Goal: Information Seeking & Learning: Learn about a topic

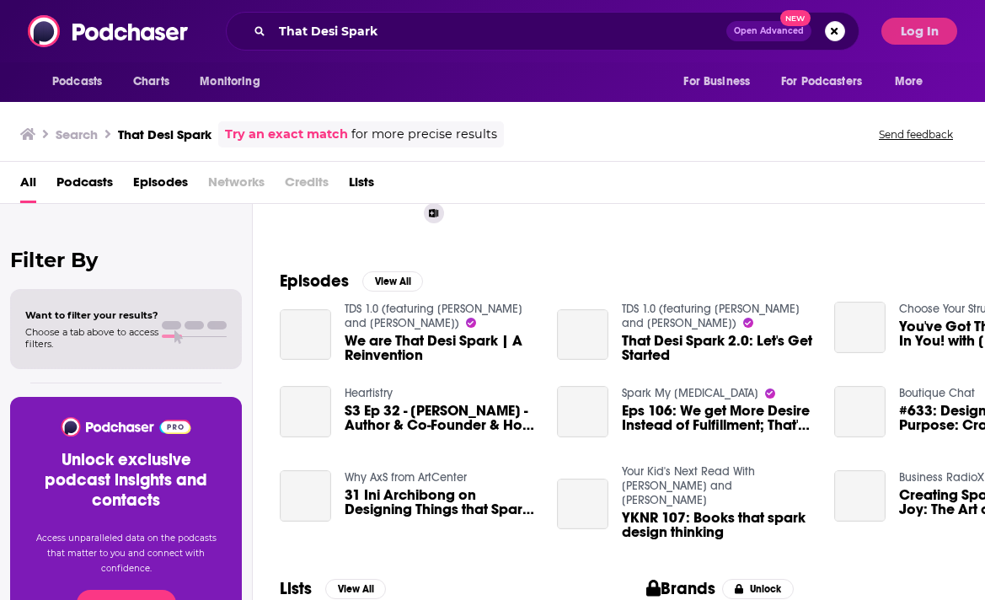
scroll to position [192, 0]
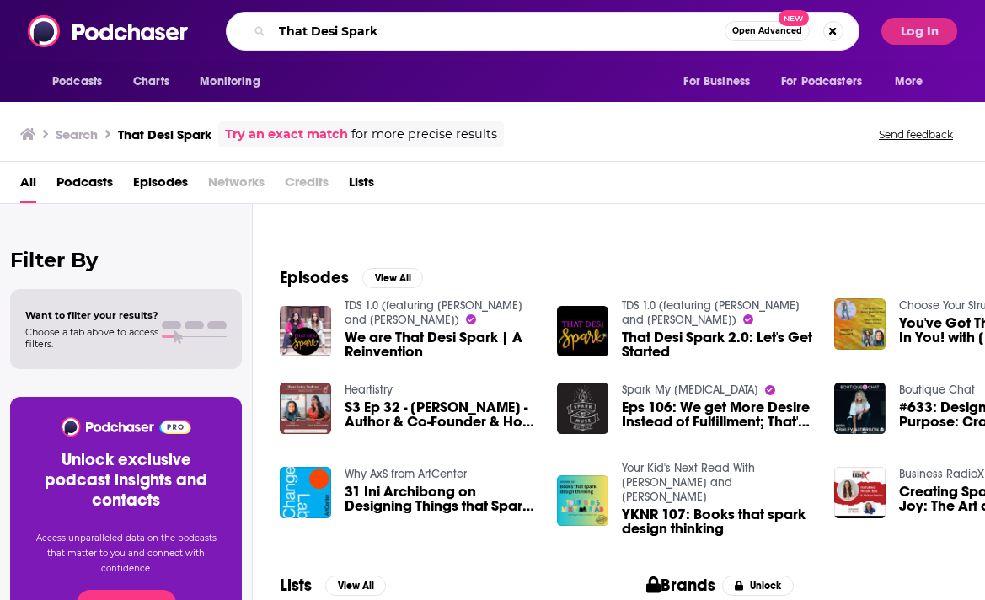
click at [377, 24] on input "That Desi Spark" at bounding box center [498, 31] width 452 height 27
paste input "Kara Goldin Show"
type input "Kara Goldin Show"
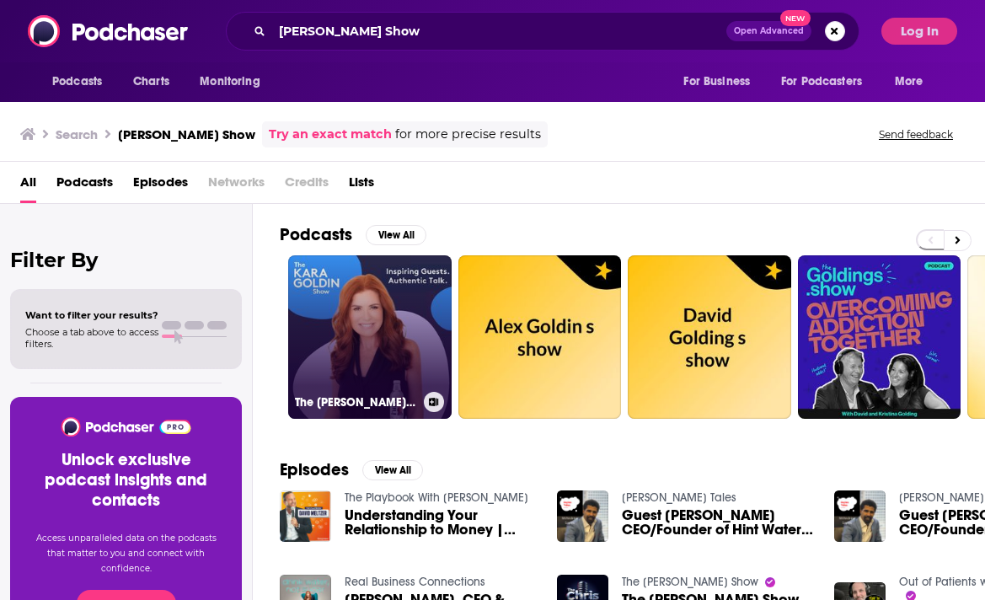
click at [356, 327] on link "The Kara Goldin Show" at bounding box center [369, 336] width 163 height 163
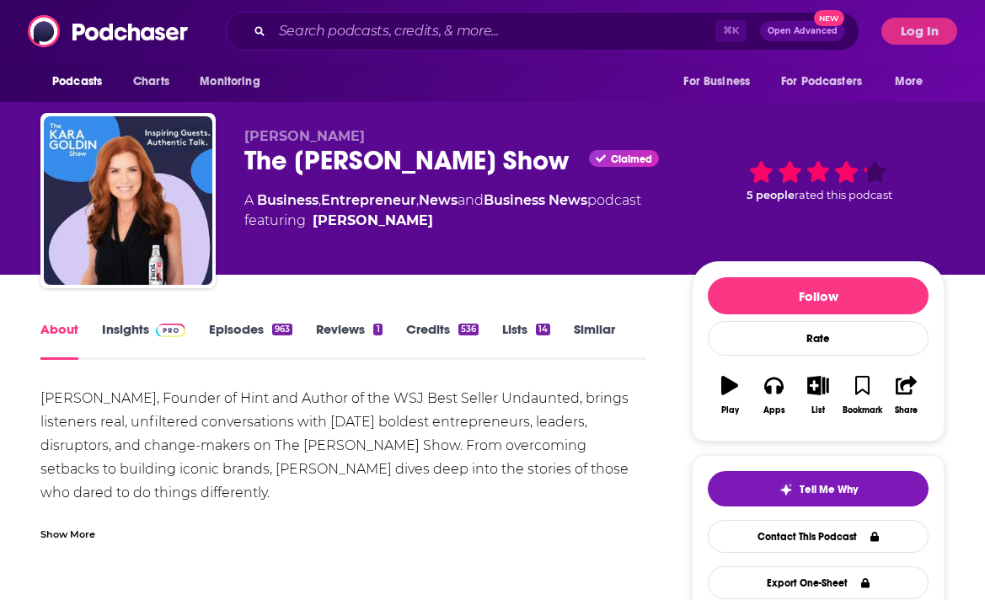
click at [135, 329] on link "Insights" at bounding box center [143, 340] width 83 height 39
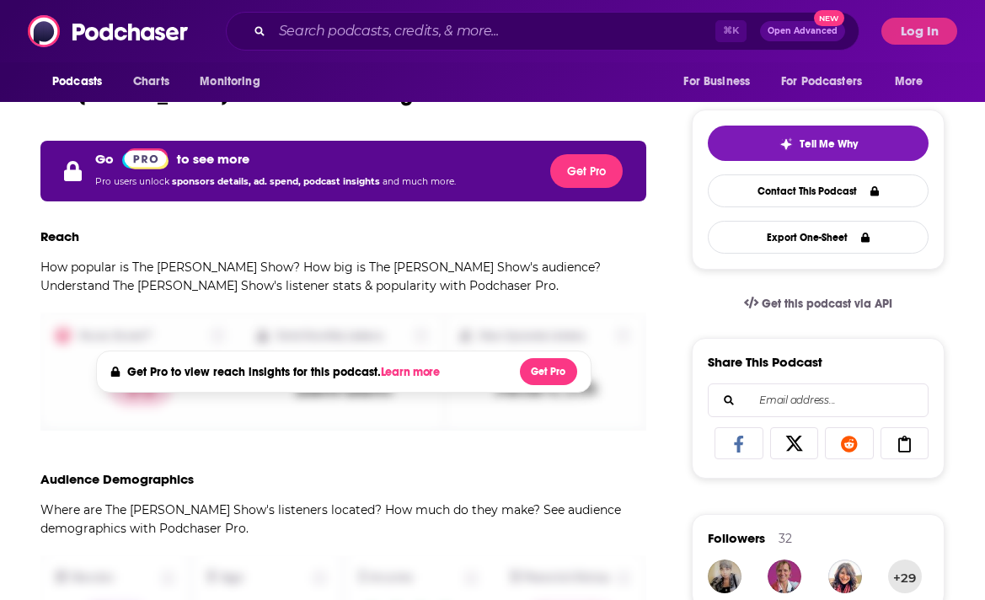
scroll to position [346, 0]
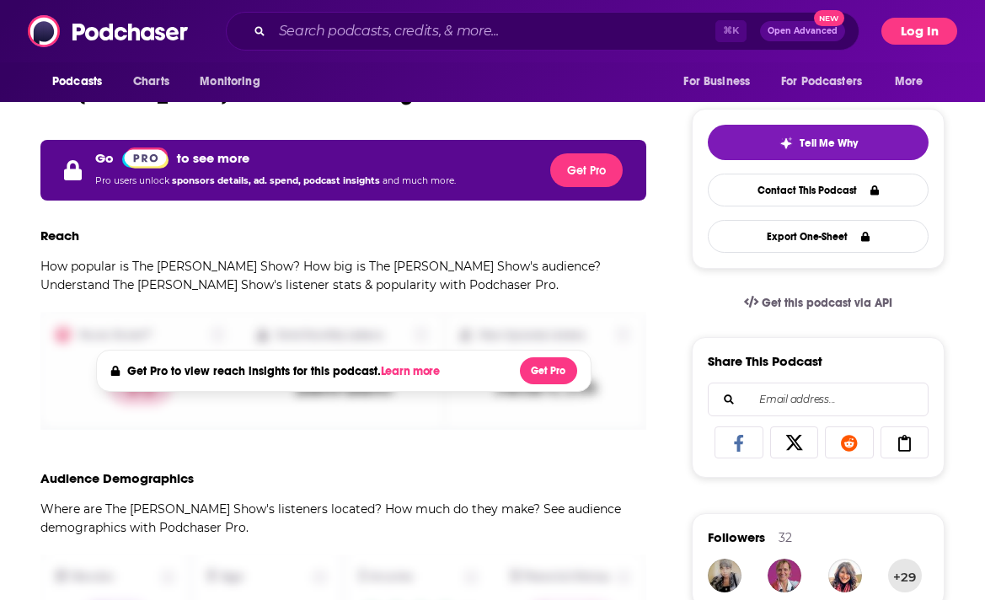
click at [938, 40] on button "Log In" at bounding box center [919, 31] width 76 height 27
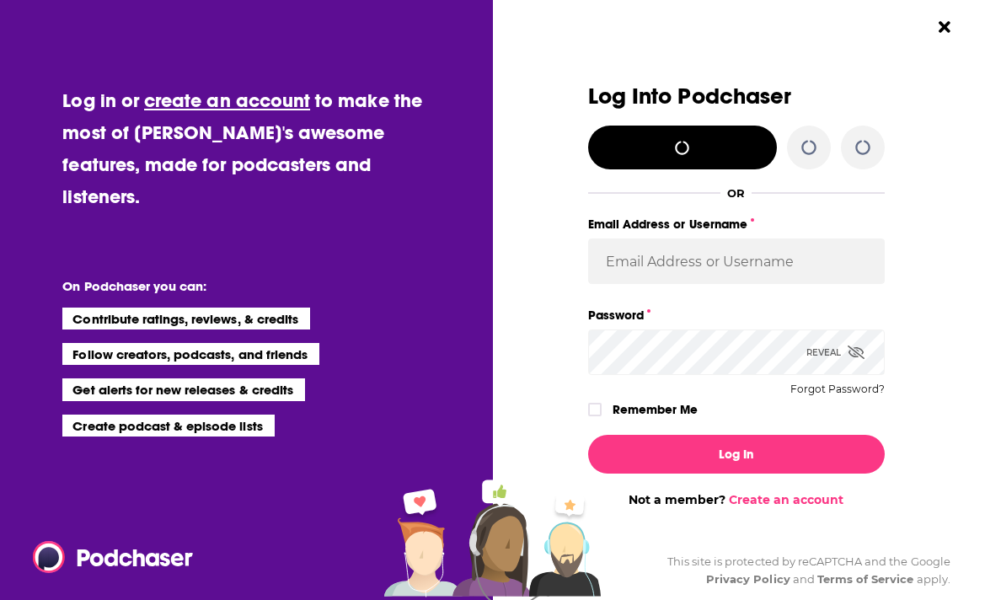
scroll to position [0, 0]
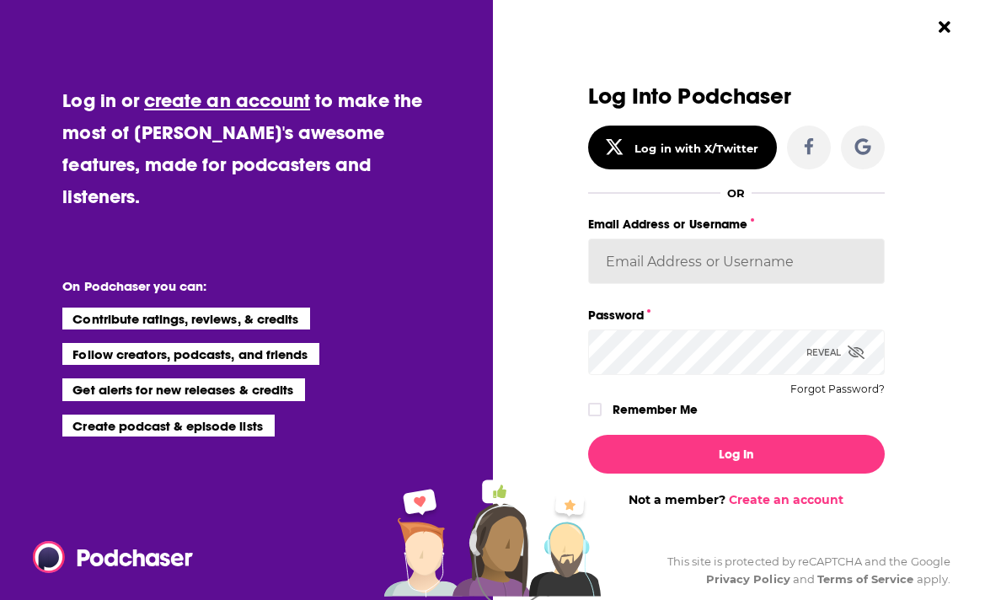
click at [696, 264] on input "Email Address or Username" at bounding box center [736, 260] width 297 height 45
type input "nkoremenos@stanton-company.com"
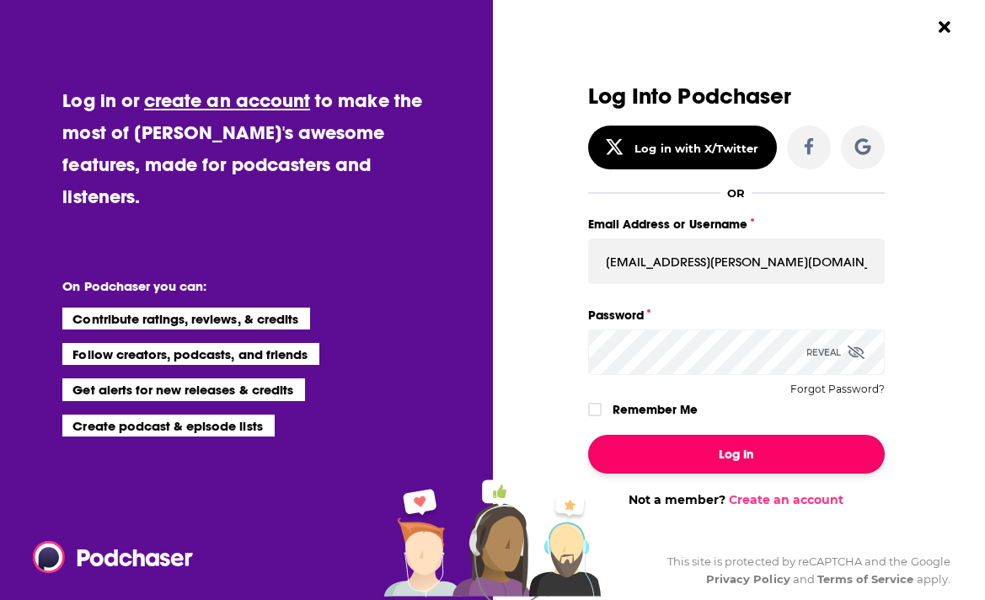
click at [713, 455] on button "Log In" at bounding box center [736, 454] width 297 height 39
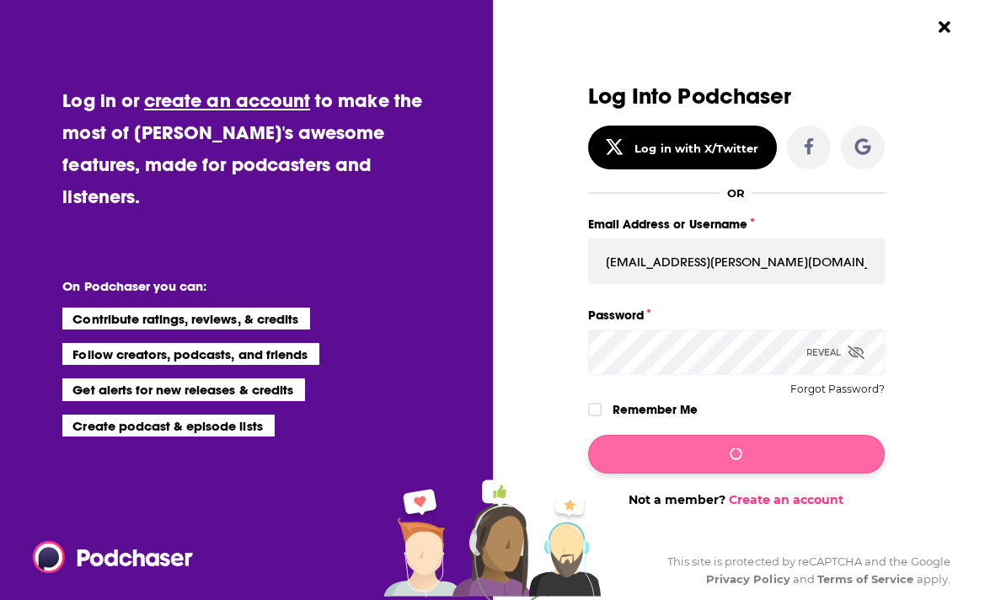
scroll to position [346, 0]
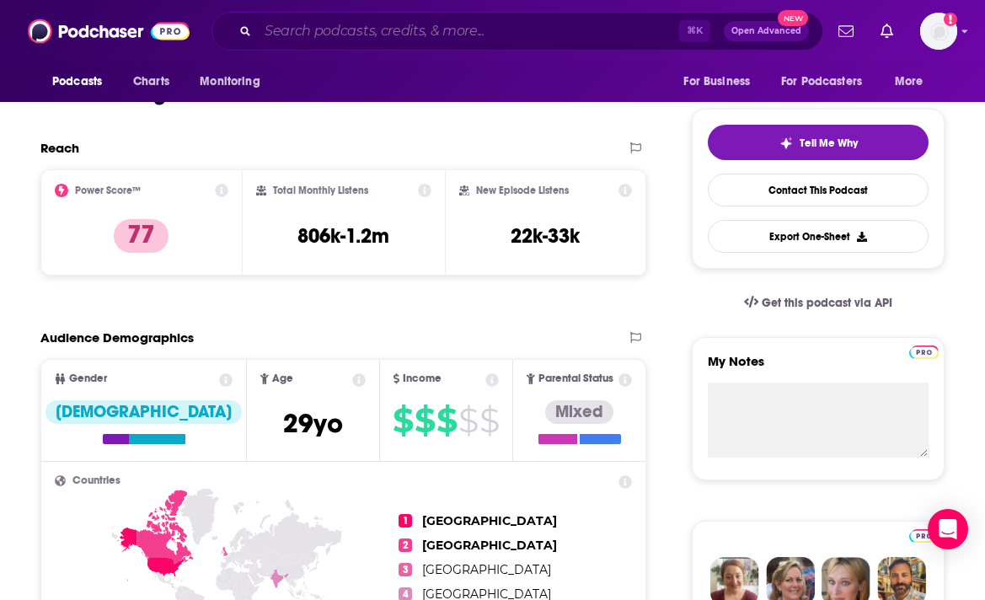
click at [382, 28] on input "Search podcasts, credits, & more..." at bounding box center [468, 31] width 421 height 27
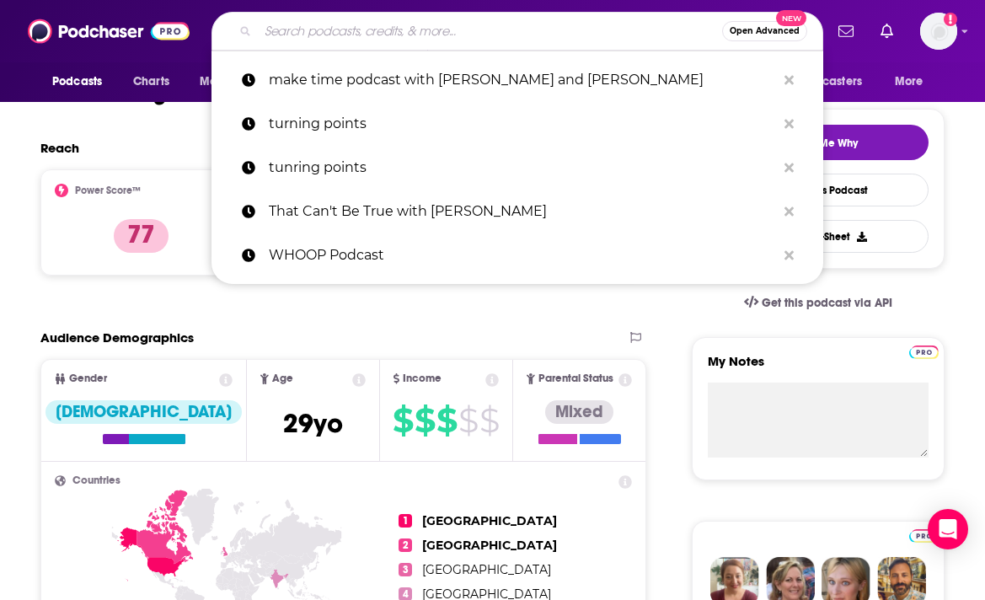
paste input "Female Founder World"
type input "Female Founder World"
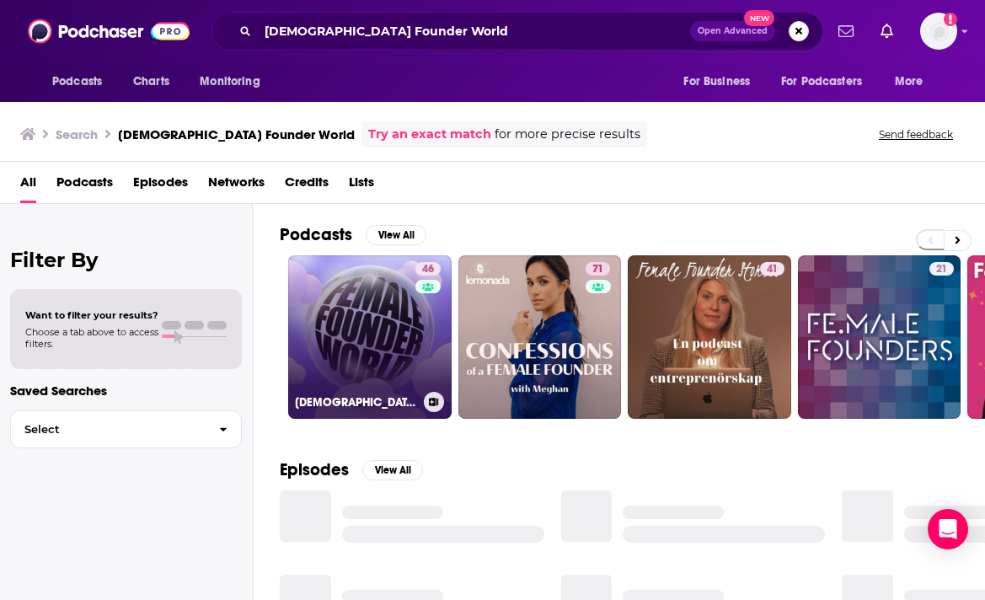
click at [376, 330] on link "46 Female Founder World" at bounding box center [369, 336] width 163 height 163
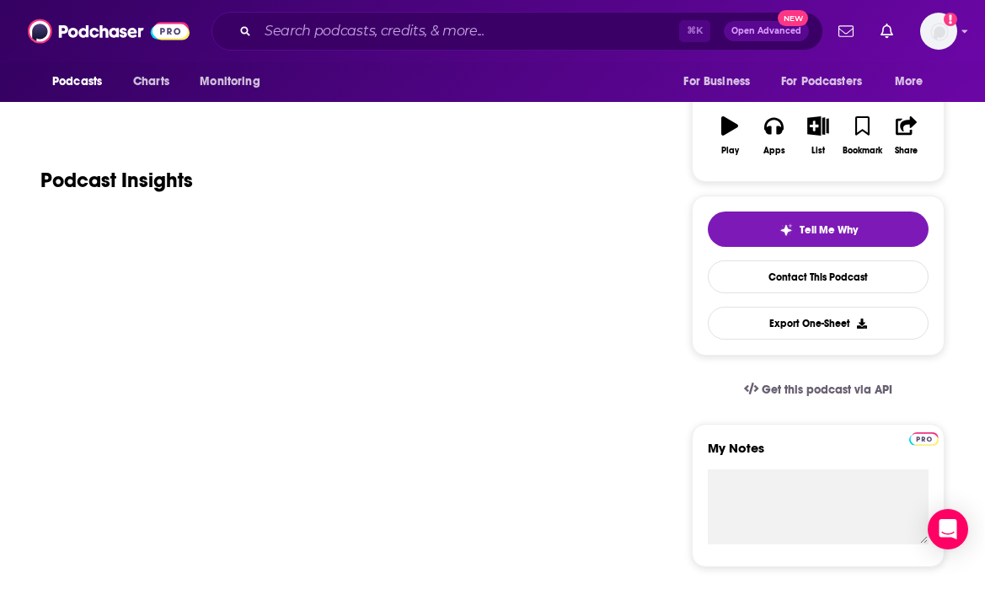
scroll to position [262, 0]
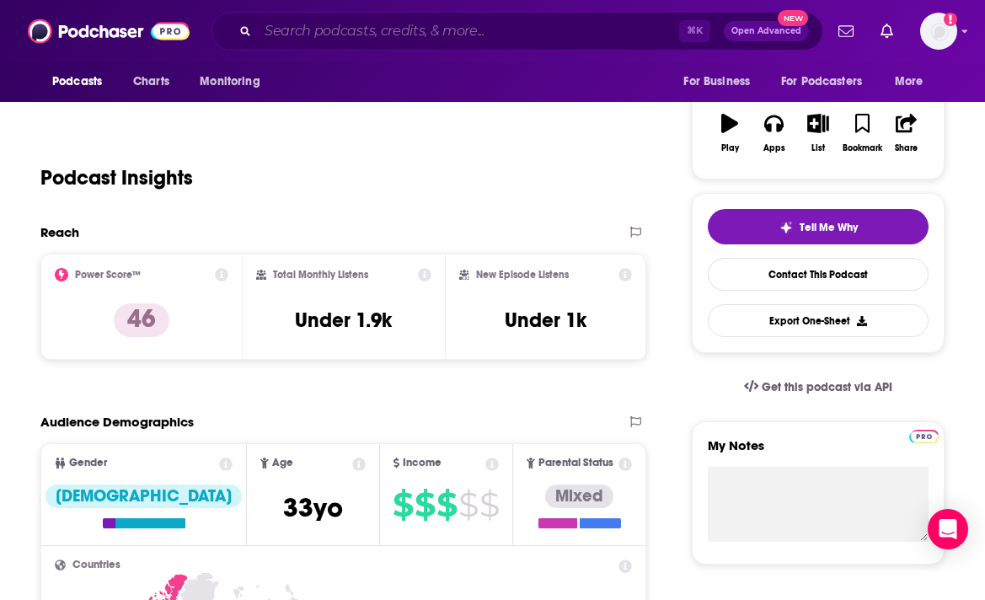
click at [346, 35] on input "Search podcasts, credits, & more..." at bounding box center [468, 31] width 421 height 27
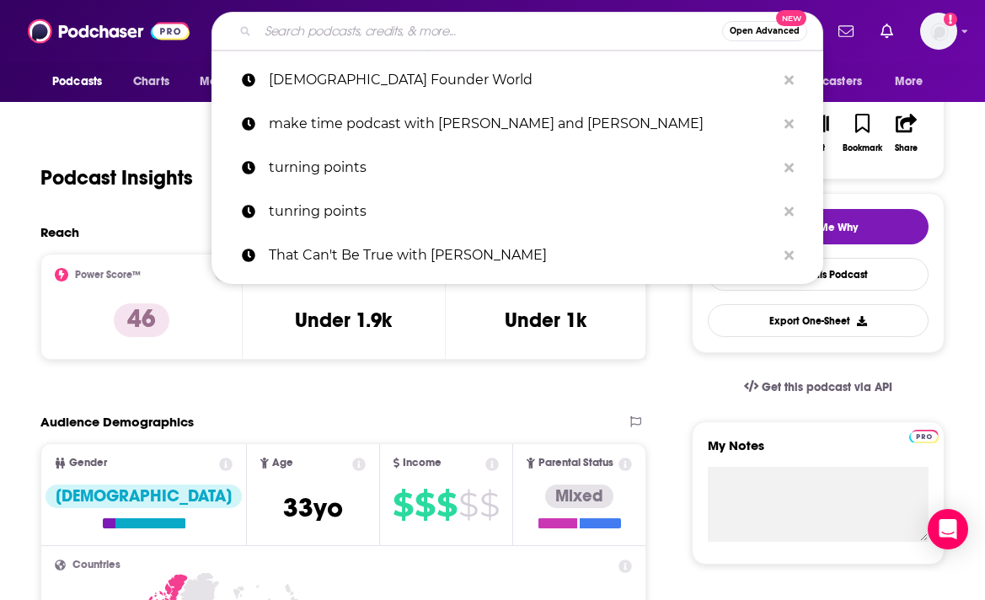
paste input "HOW I SEE IT"
type input "HOW I SEE IT"
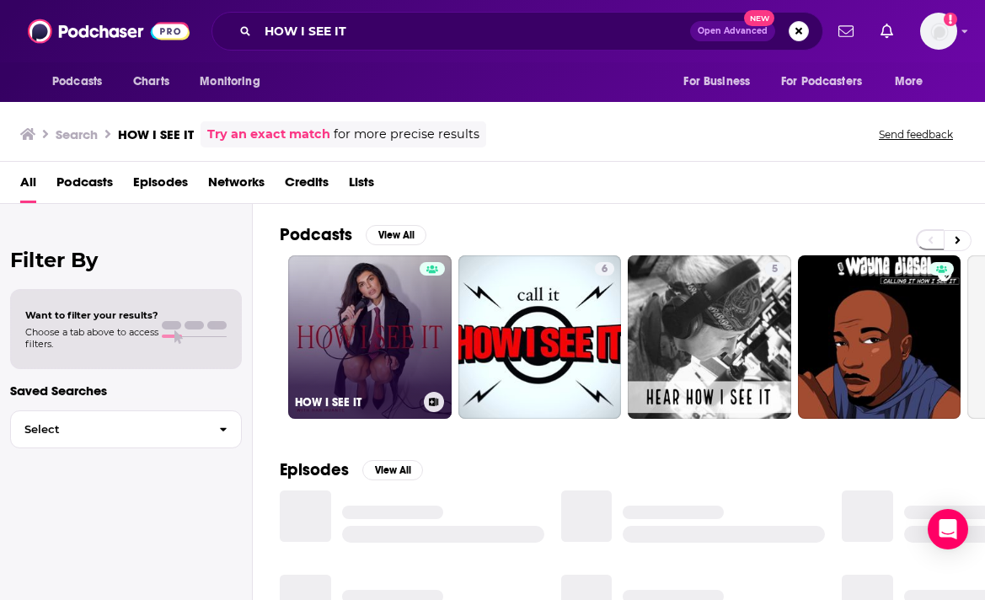
click at [352, 326] on link "HOW I SEE IT" at bounding box center [369, 336] width 163 height 163
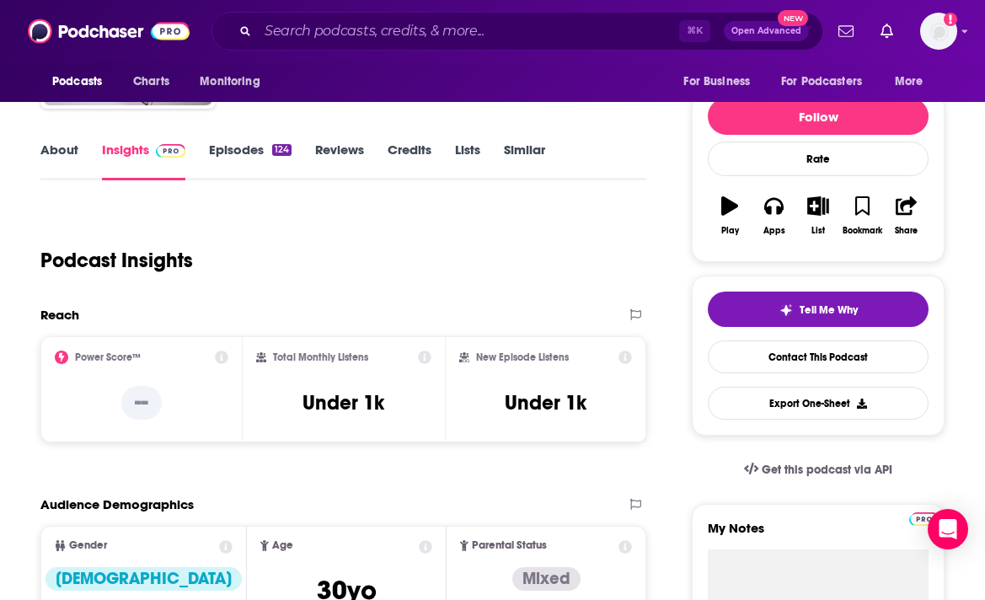
scroll to position [191, 0]
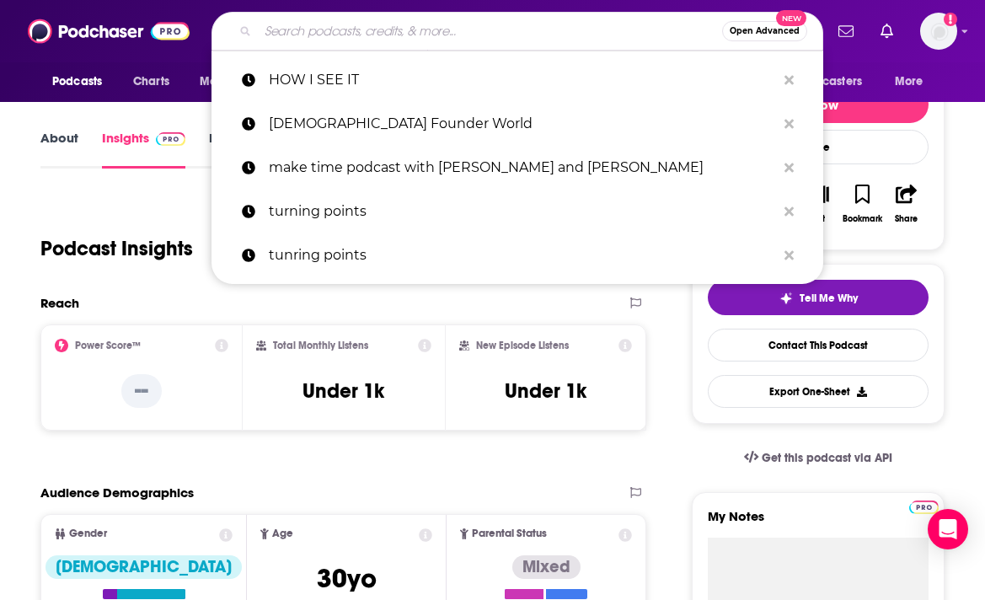
click at [350, 32] on input "Search podcasts, credits, & more..." at bounding box center [490, 31] width 464 height 27
paste input "Friends in Beauty"
type input "Friends in Beauty"
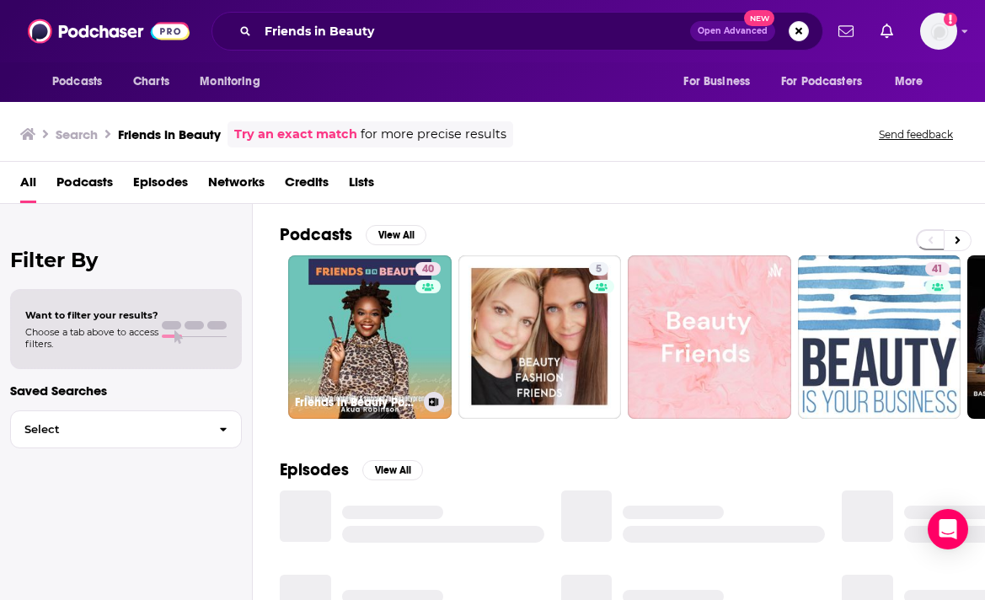
click at [359, 305] on link "40 Friends in Beauty Podcast" at bounding box center [369, 336] width 163 height 163
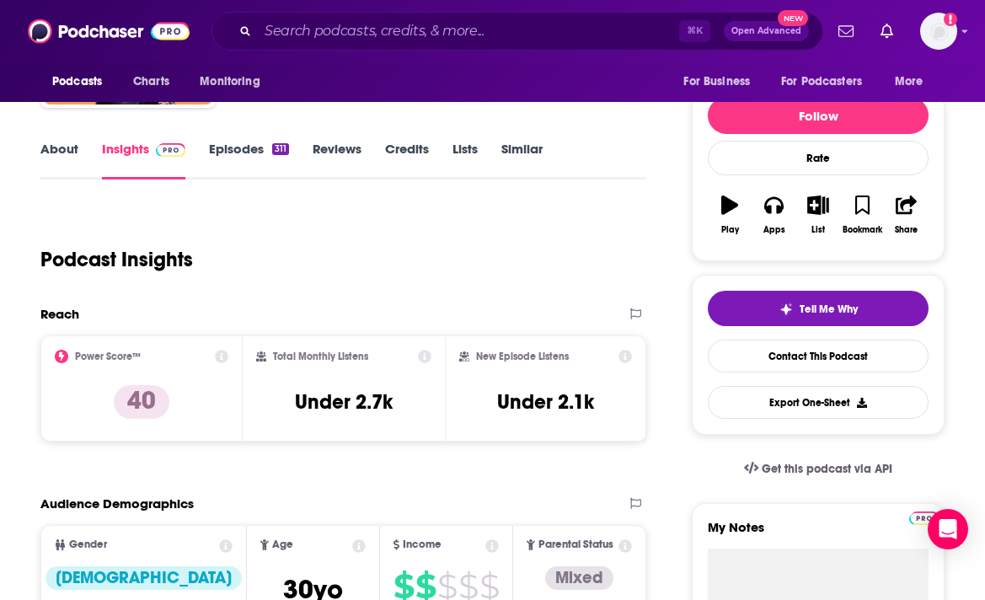
scroll to position [183, 0]
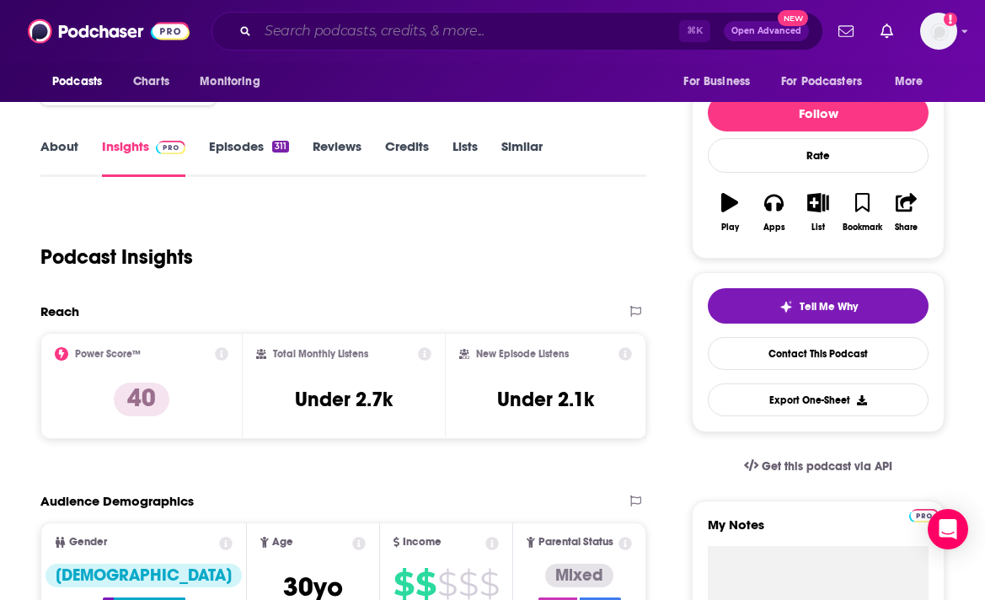
click at [359, 35] on input "Search podcasts, credits, & more..." at bounding box center [468, 31] width 421 height 27
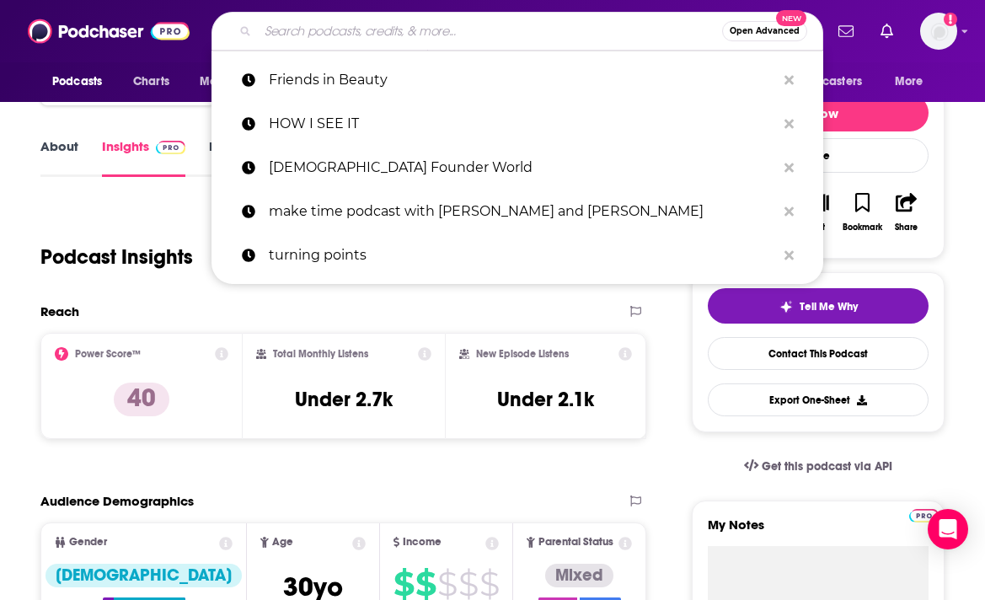
paste input "She Carries Culture"
type input "She Carries Culture"
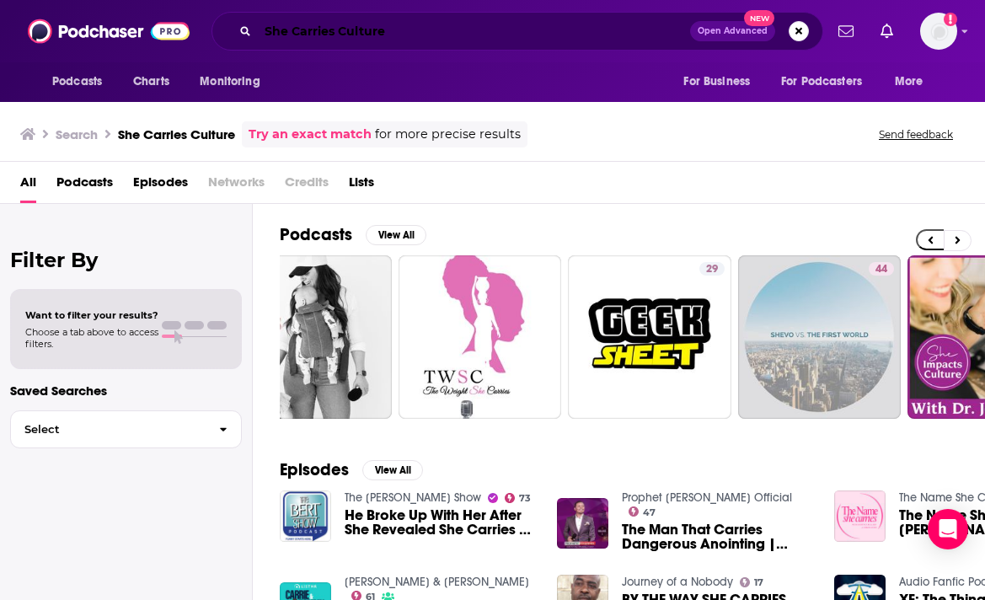
click at [332, 26] on input "She Carries Culture" at bounding box center [474, 31] width 432 height 27
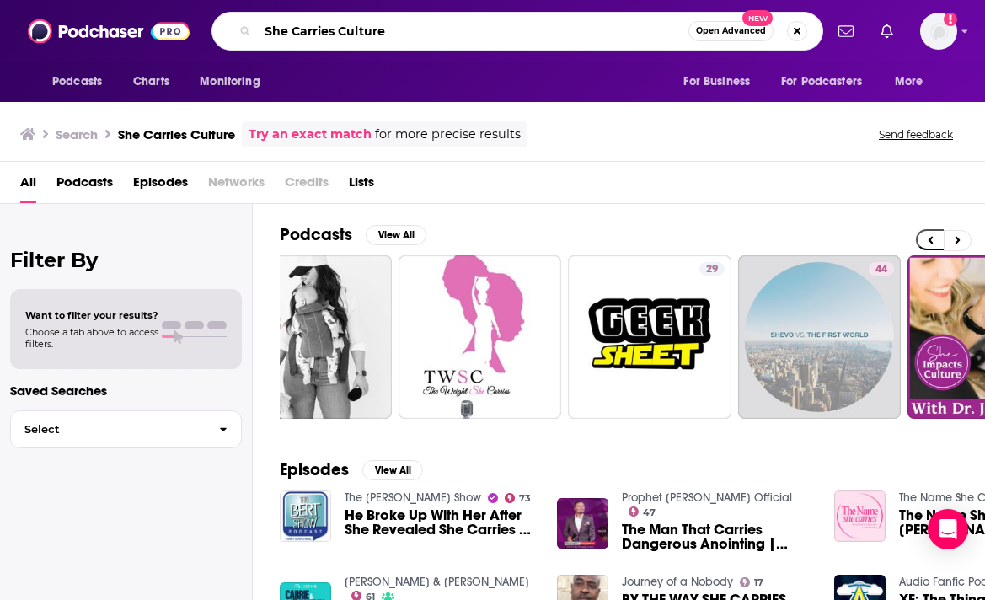
click at [332, 26] on input "She Carries Culture" at bounding box center [473, 31] width 430 height 27
paste input "The Touch Up"
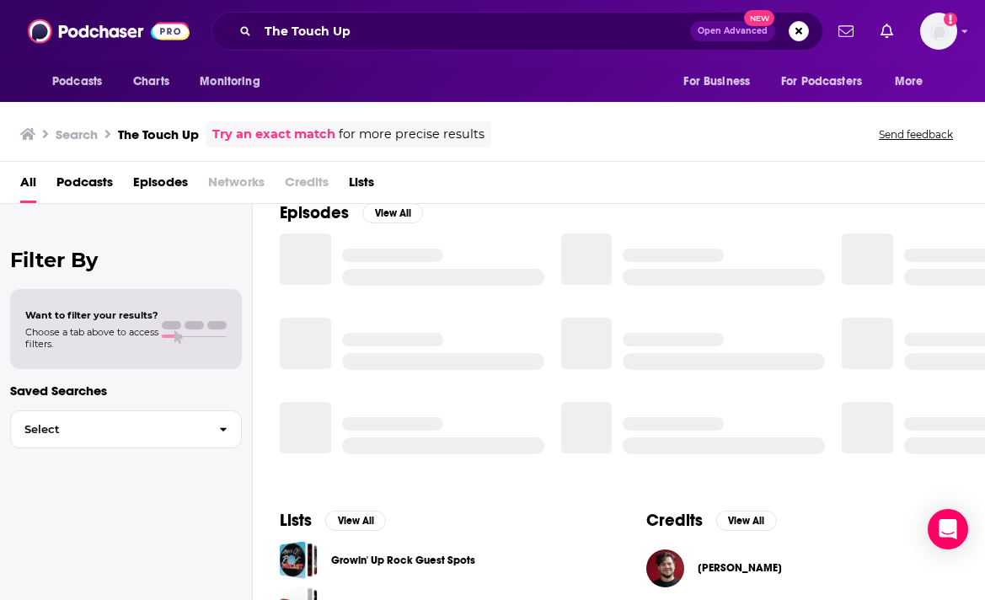
scroll to position [255, 0]
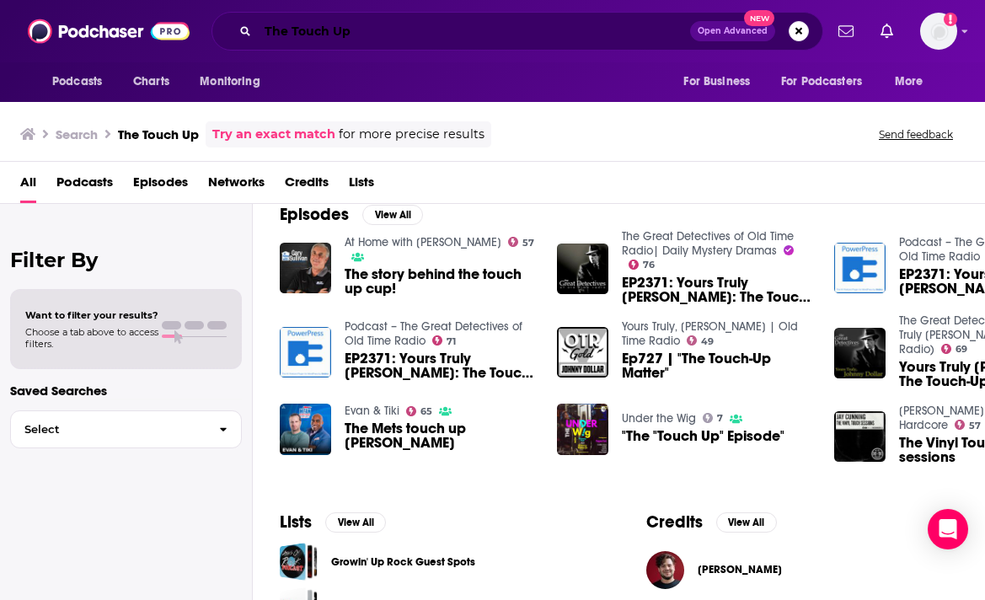
click at [286, 40] on input "The Touch Up" at bounding box center [474, 31] width 432 height 27
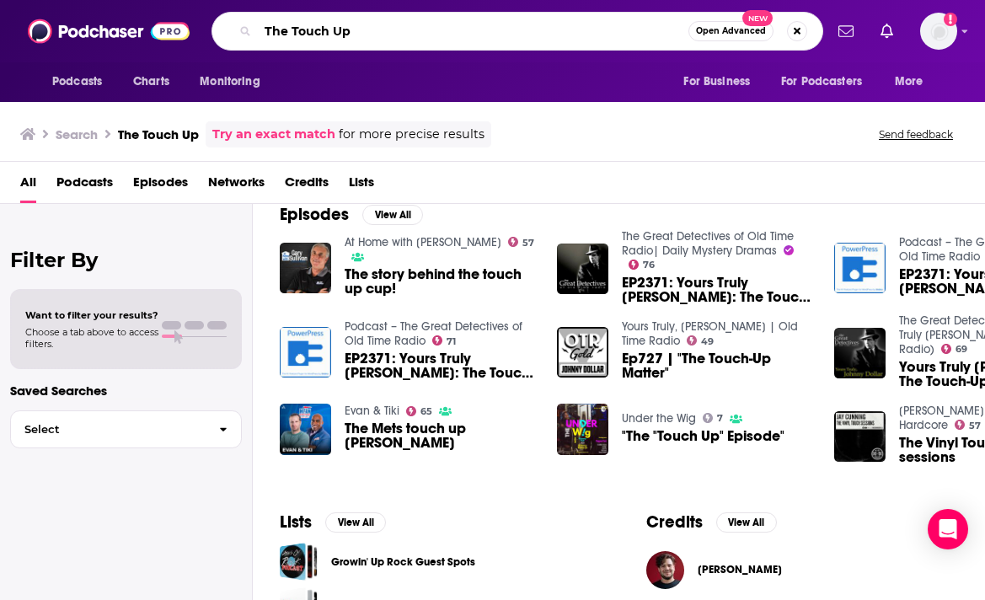
click at [286, 40] on input "The Touch Up" at bounding box center [473, 31] width 430 height 27
paste input "Startup to Storefront"
type input "Startup to Storefront"
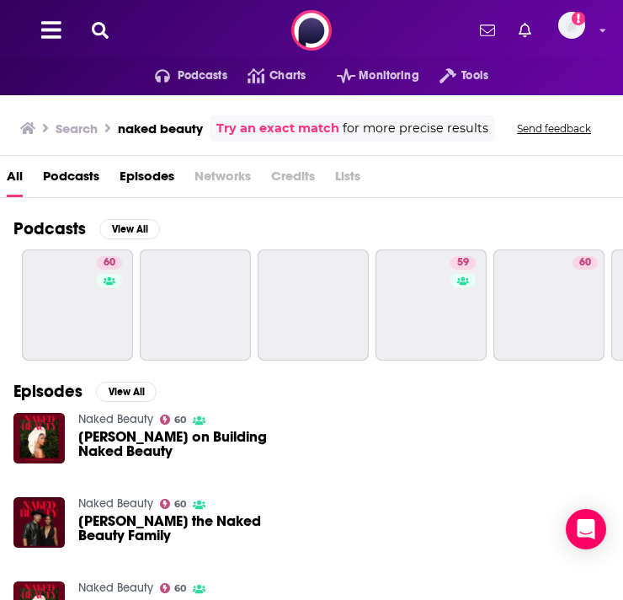
click at [98, 35] on icon at bounding box center [100, 30] width 17 height 17
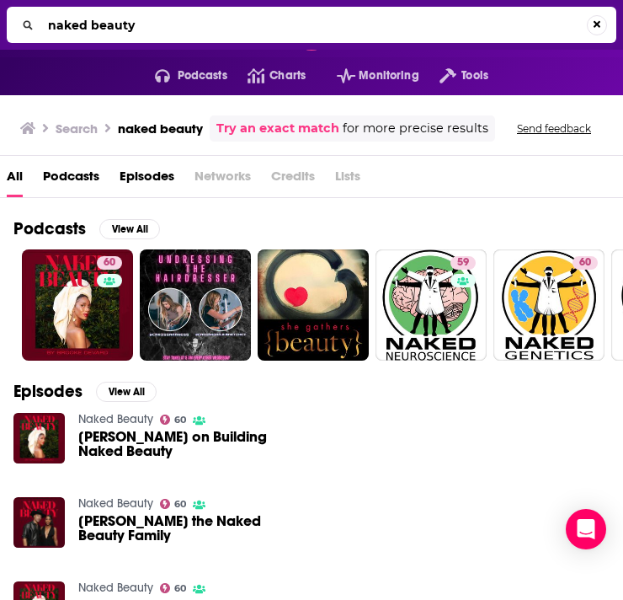
click at [160, 29] on input "naked beauty" at bounding box center [314, 25] width 546 height 27
paste input "Live Purely Podcast"
type input "Live Purely Podcast"
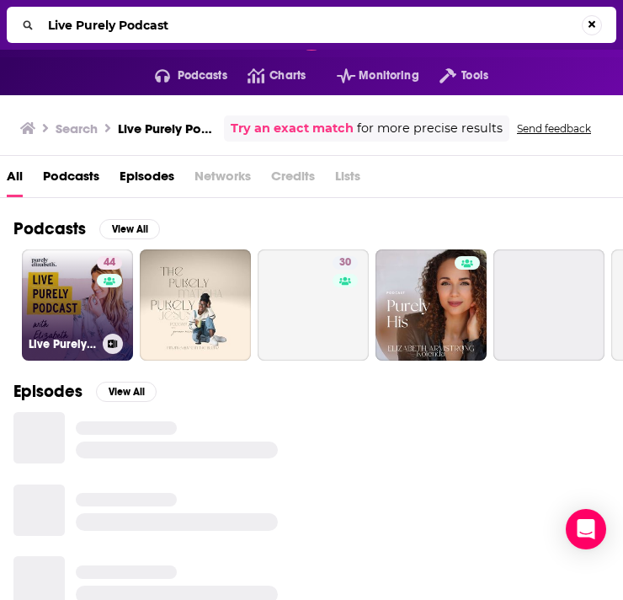
click at [79, 321] on link "44 Live Purely with [PERSON_NAME]" at bounding box center [77, 304] width 111 height 111
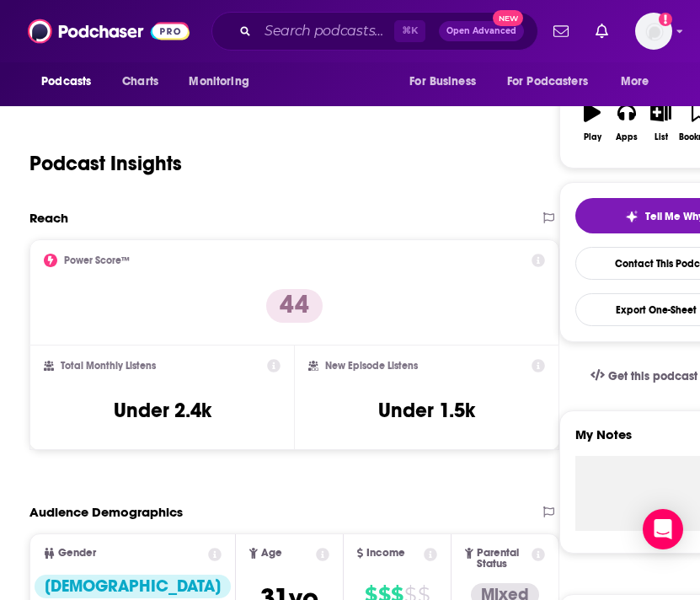
scroll to position [259, 0]
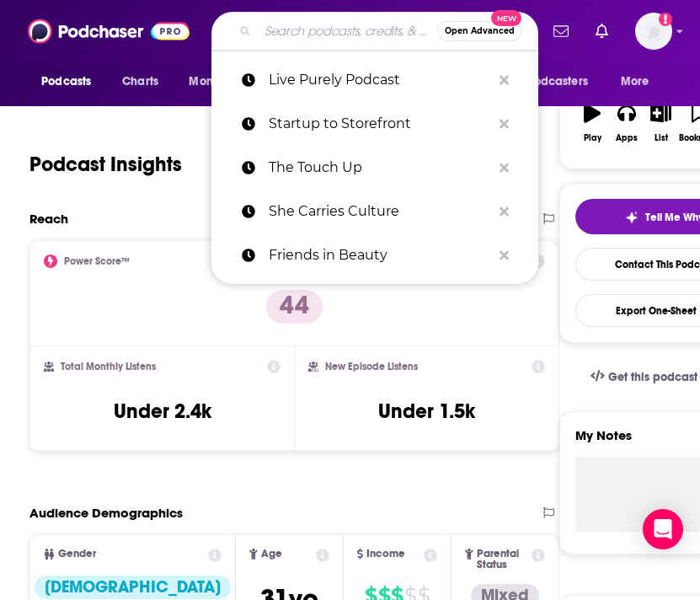
click at [315, 29] on input "Search podcasts, credits, & more..." at bounding box center [347, 31] width 179 height 27
paste input "GLOW TF UP"
type input "GLOW TF UP"
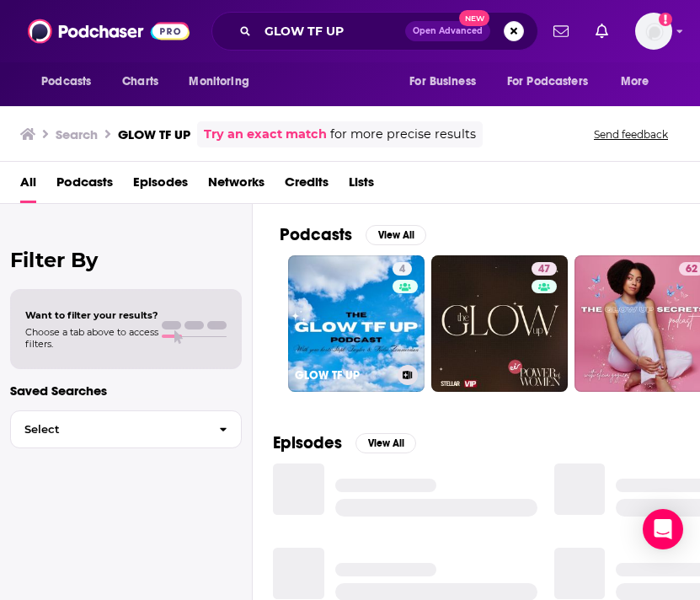
click at [336, 285] on link "4 GLOW TF UP" at bounding box center [356, 323] width 136 height 136
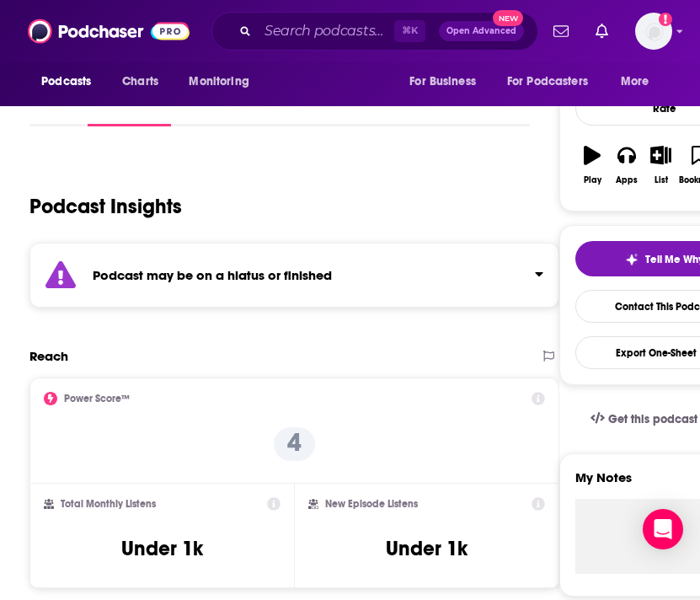
scroll to position [220, 0]
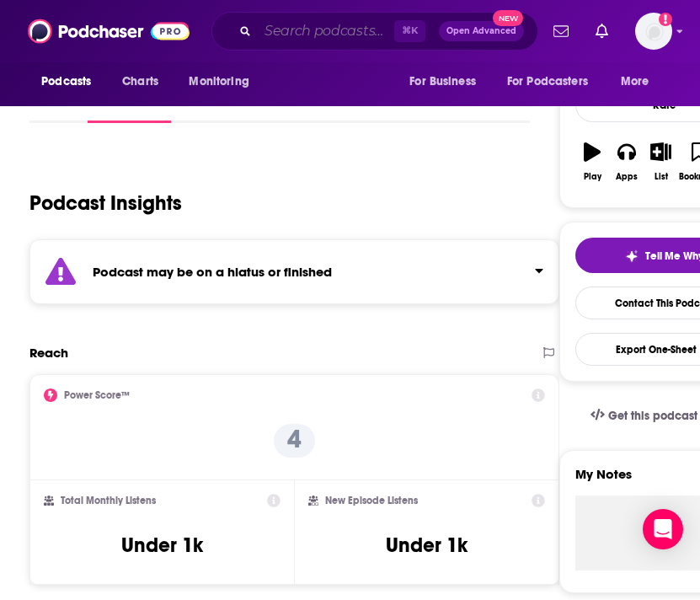
click at [311, 29] on input "Search podcasts, credits, & more..." at bounding box center [326, 31] width 136 height 27
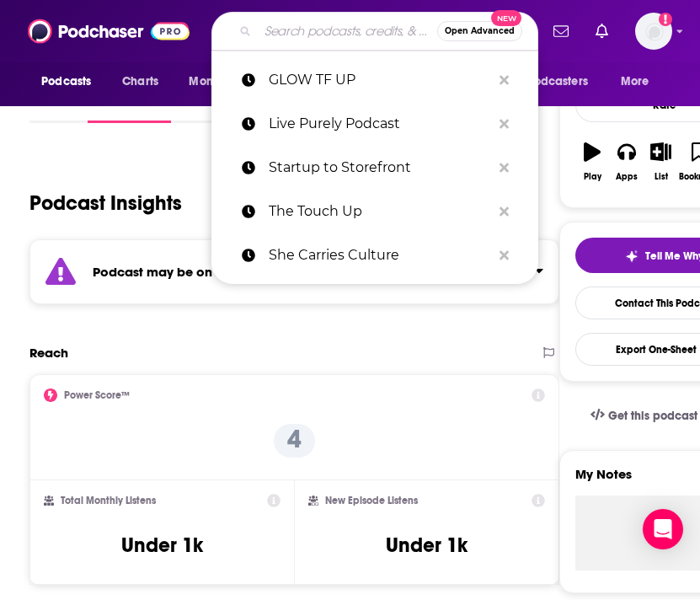
paste input "The Diary Of A CEO with [PERSON_NAME]"
type input "The Diary Of A CEO with [PERSON_NAME]"
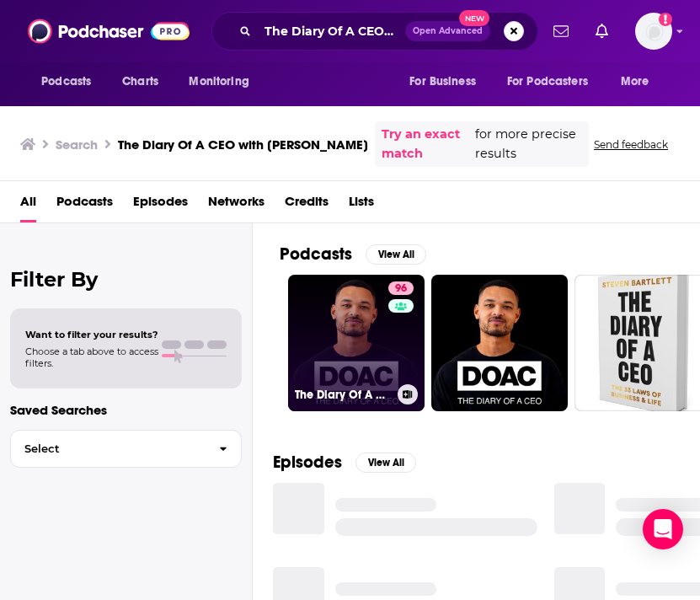
click at [358, 323] on link "96 The Diary Of A CEO with [PERSON_NAME]" at bounding box center [356, 343] width 136 height 136
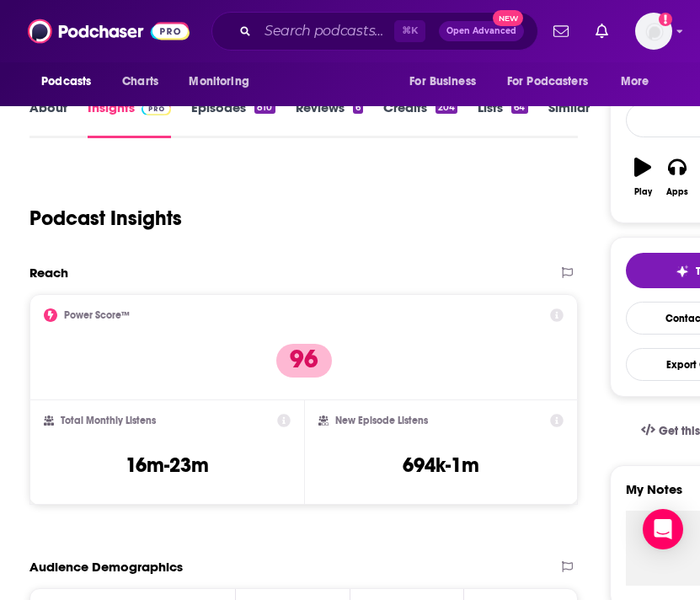
scroll to position [203, 0]
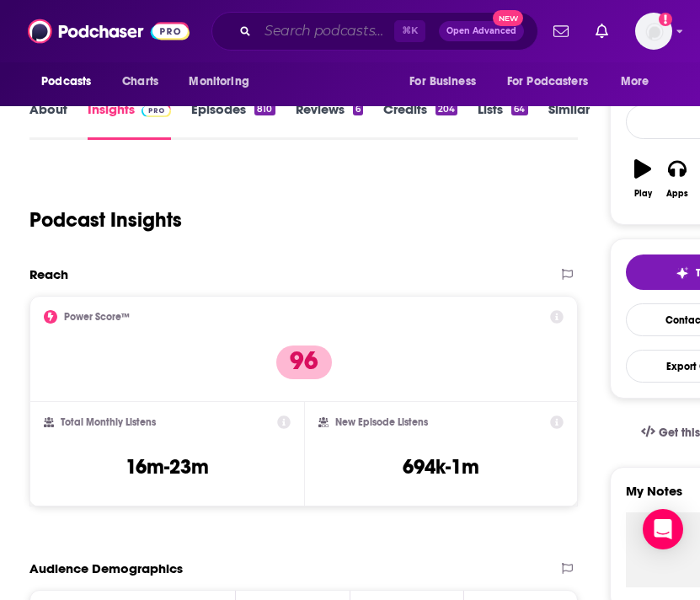
click at [267, 32] on input "Search podcasts, credits, & more..." at bounding box center [326, 31] width 136 height 27
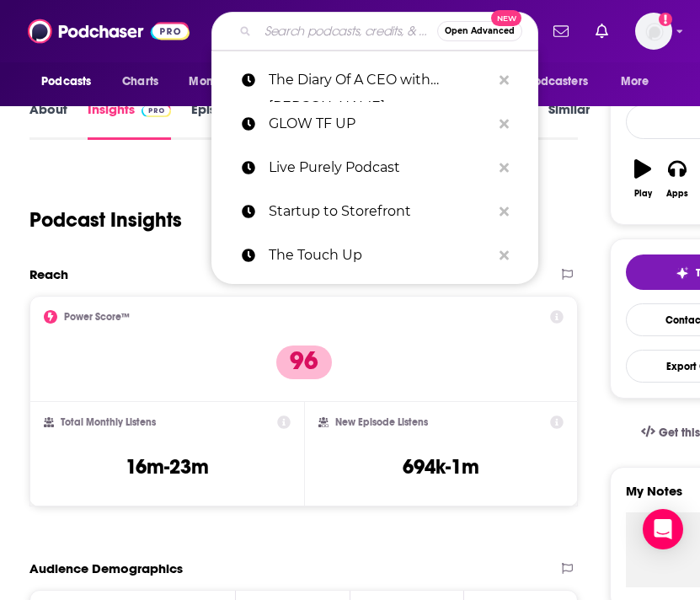
paste input "FounderHour"
type input "FounderHour"
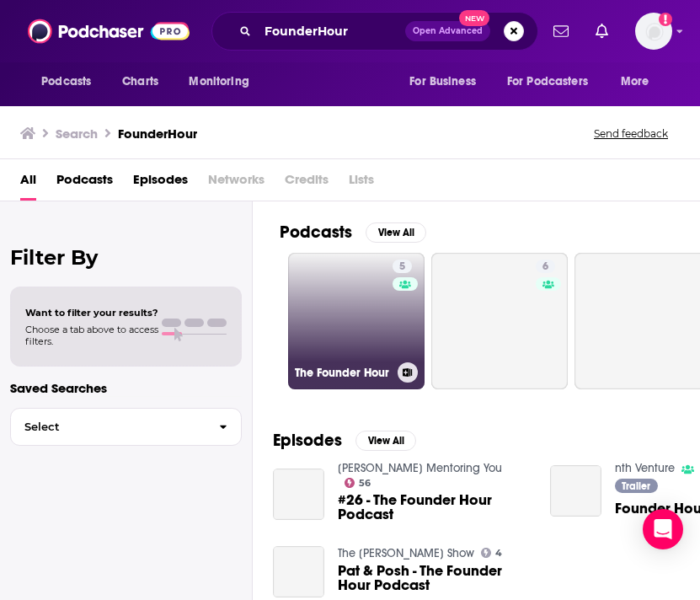
click at [356, 328] on link "5 The Founder Hour" at bounding box center [356, 321] width 136 height 136
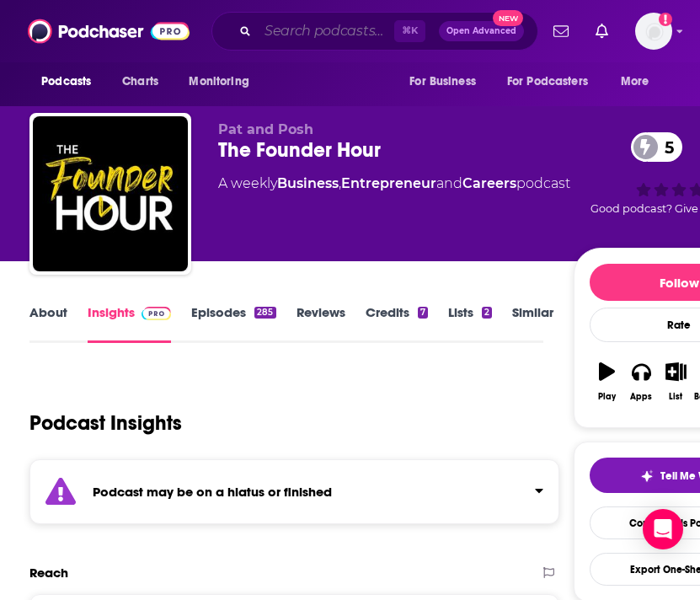
click at [312, 36] on input "Search podcasts, credits, & more..." at bounding box center [326, 31] width 136 height 27
paste input "Thrive Out Loud with [PERSON_NAME]"
type input "Thrive Out Loud with [PERSON_NAME]"
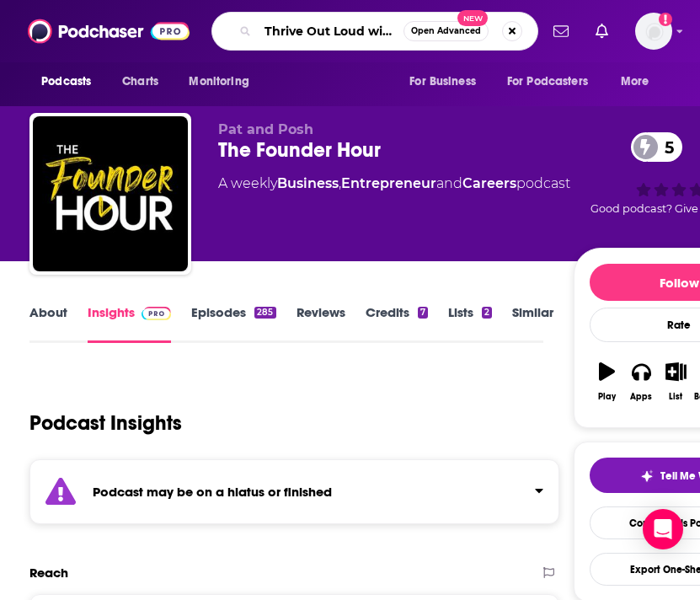
scroll to position [0, 85]
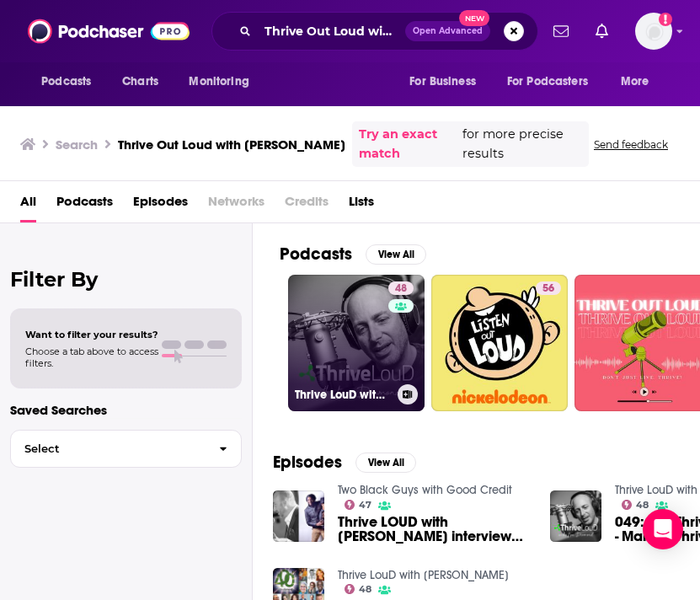
click at [366, 349] on link "48 Thrive LouD with [PERSON_NAME]" at bounding box center [356, 343] width 136 height 136
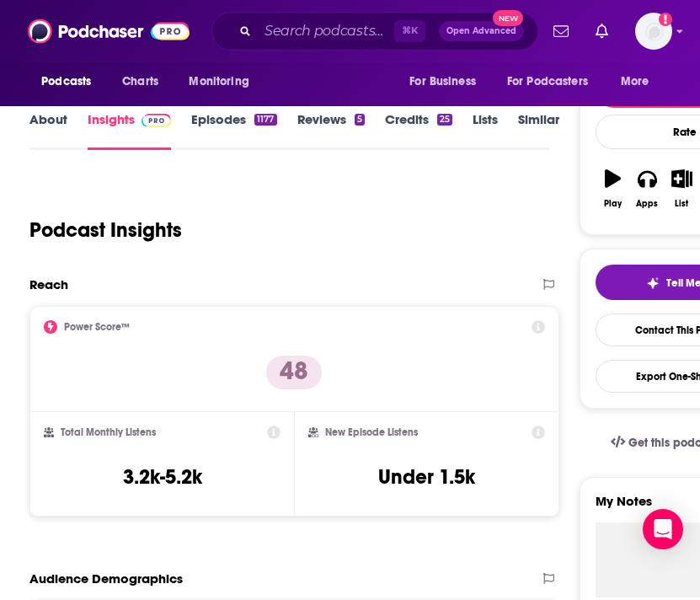
scroll to position [200, 0]
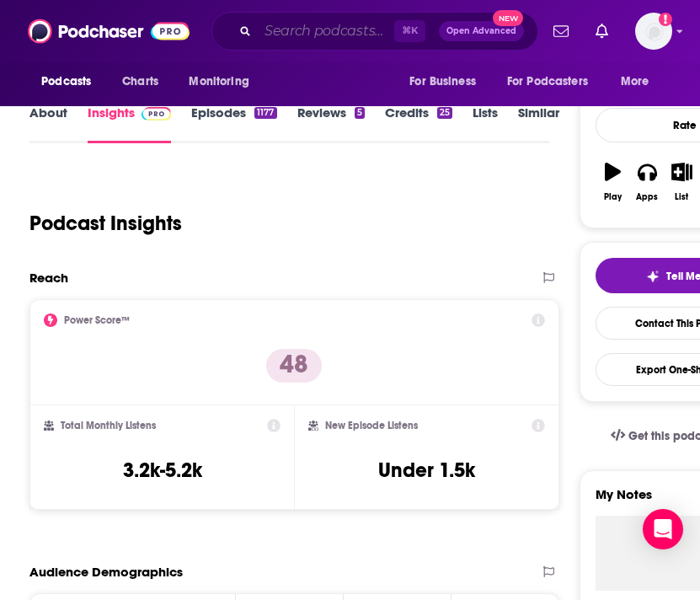
click at [307, 34] on input "Search podcasts, credits, & more..." at bounding box center [326, 31] width 136 height 27
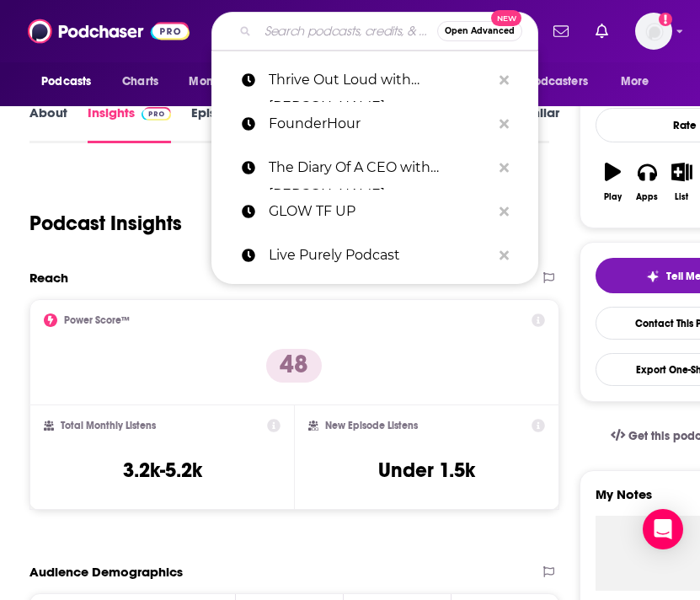
paste input "South Asian Trailblazers"
type input "South Asian Trailblazers"
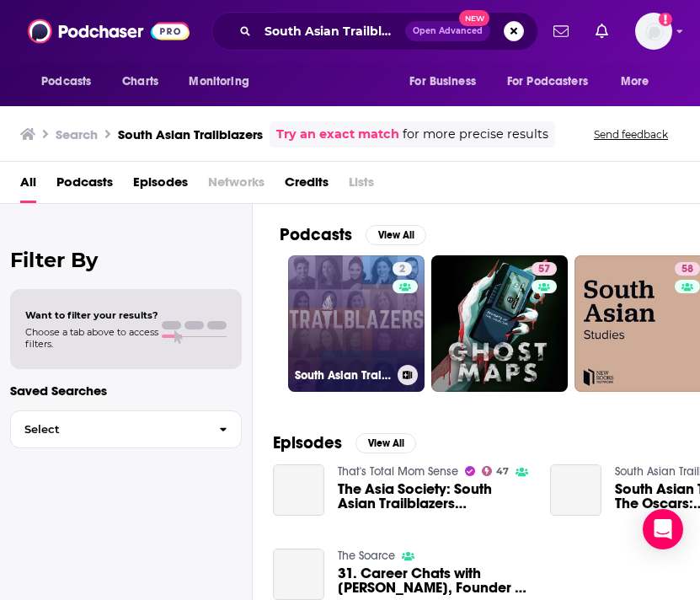
click at [334, 327] on link "2 South Asian Trailblazers" at bounding box center [356, 323] width 136 height 136
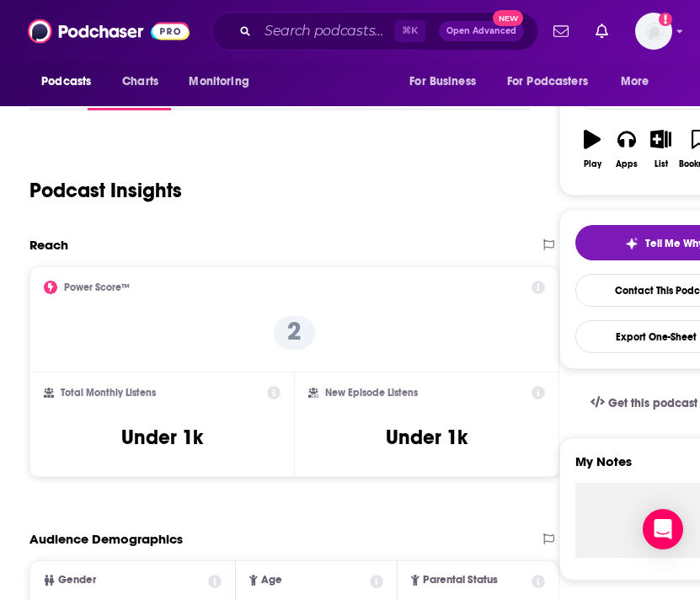
scroll to position [238, 0]
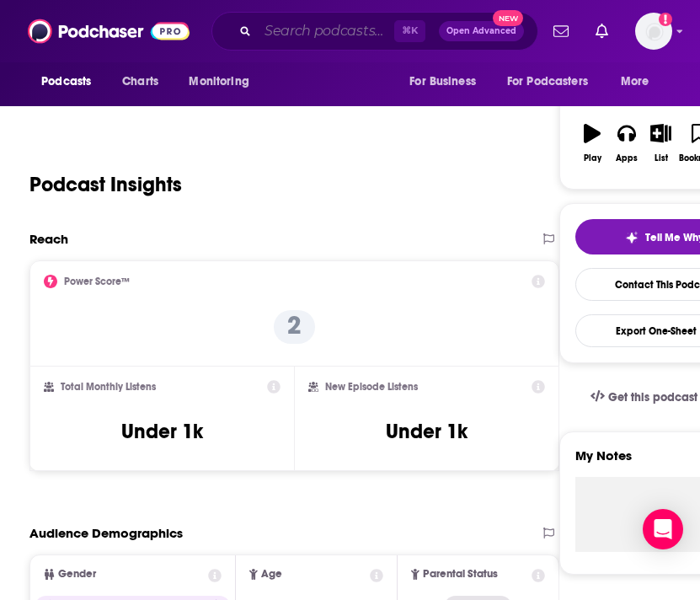
click at [300, 22] on input "Search podcasts, credits, & more..." at bounding box center [326, 31] width 136 height 27
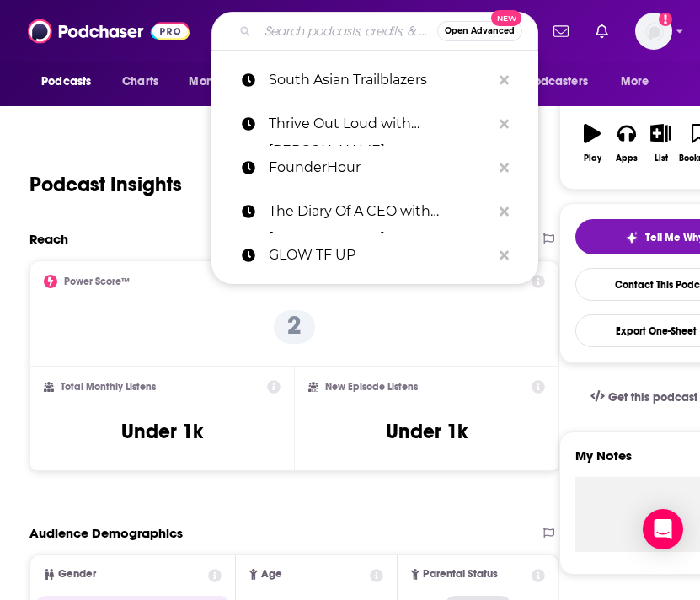
click at [300, 22] on input "Search podcasts, credits, & more..." at bounding box center [347, 31] width 179 height 27
paste input "MIMI"
type input "MIMI"
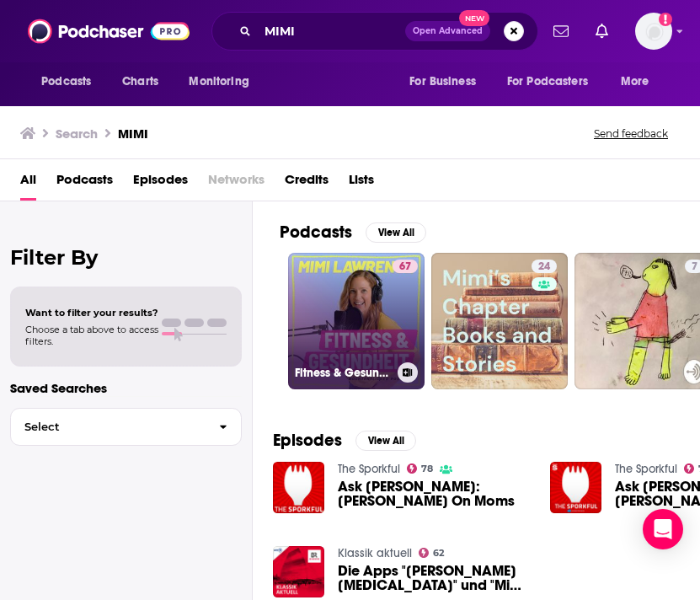
click at [360, 302] on link "67 Fitness & Gesundheit mit [PERSON_NAME]" at bounding box center [356, 321] width 136 height 136
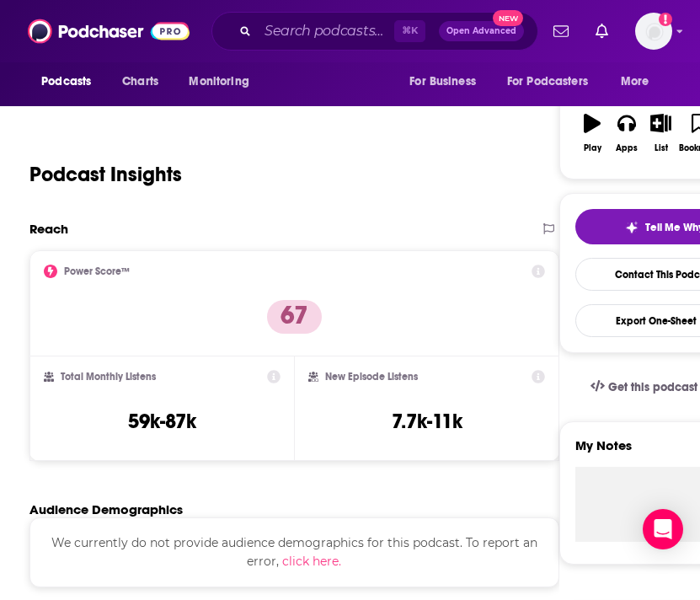
scroll to position [249, 0]
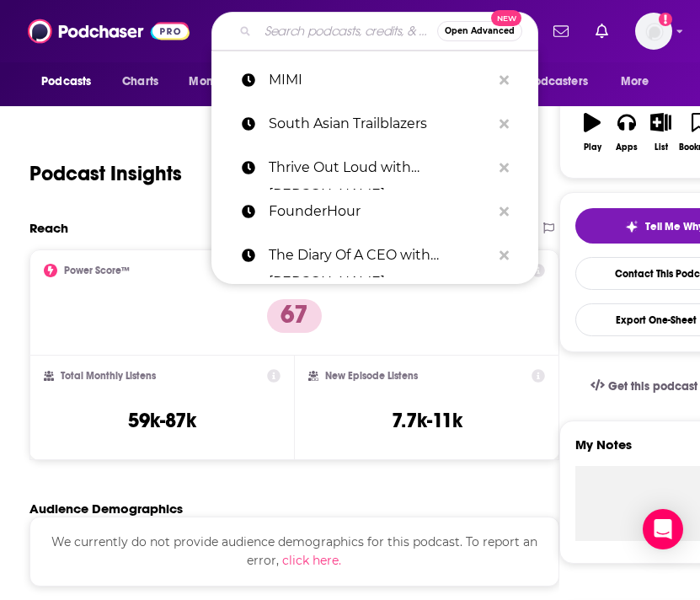
click at [297, 26] on input "Search podcasts, credits, & more..." at bounding box center [347, 31] width 179 height 27
paste input "Skincare Anarchy"
type input "Skincare Anarchy"
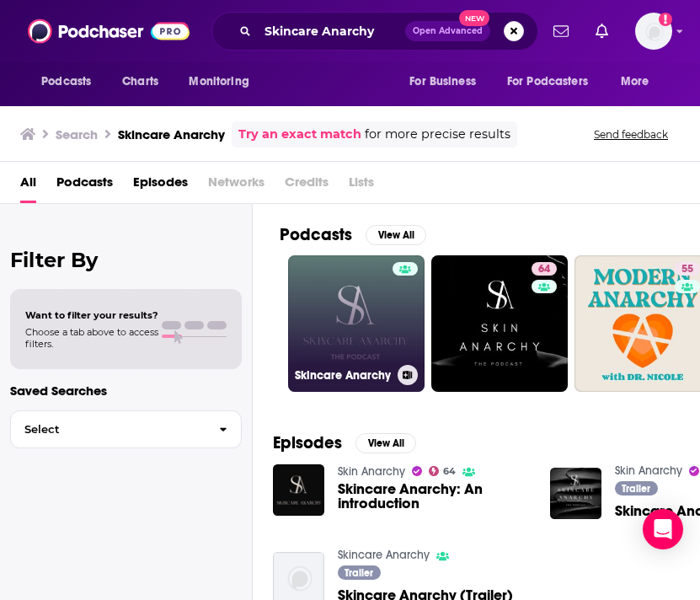
click at [339, 315] on link "Skincare Anarchy" at bounding box center [356, 323] width 136 height 136
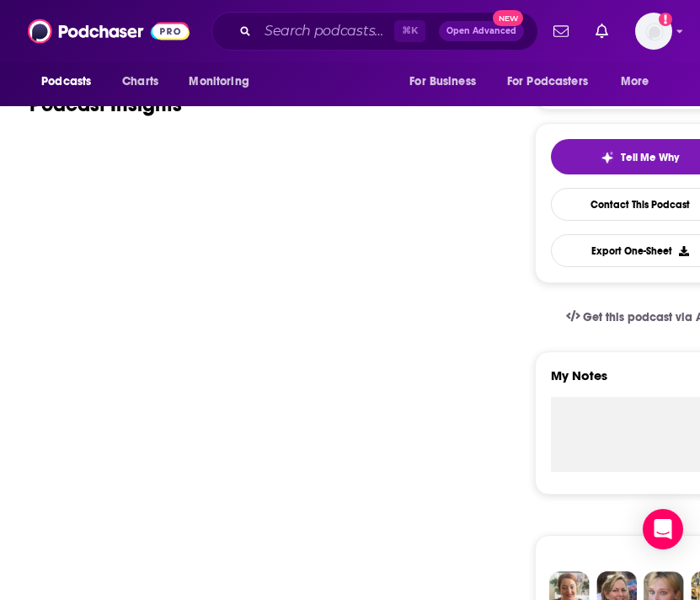
scroll to position [319, 0]
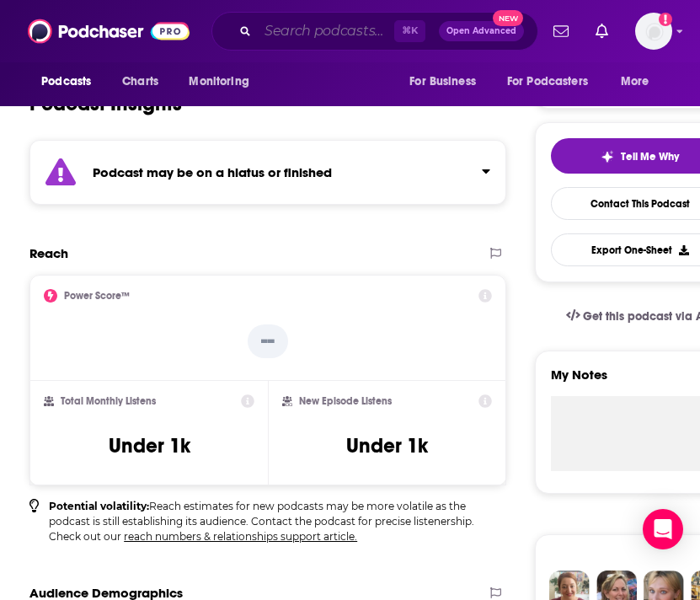
click at [314, 33] on input "Search podcasts, credits, & more..." at bounding box center [326, 31] width 136 height 27
paste input "Beauty IQ Uncensored"
type input "Beauty IQ Uncensored"
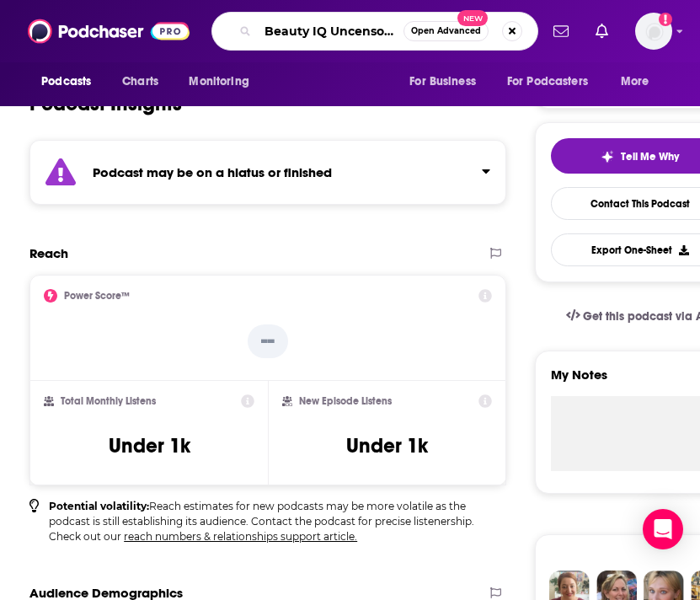
scroll to position [0, 7]
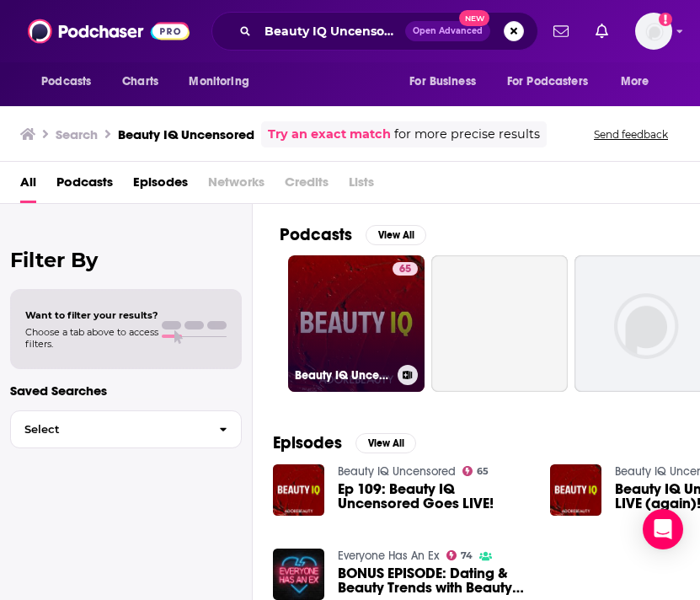
click at [343, 332] on link "65 Beauty IQ Uncensored" at bounding box center [356, 323] width 136 height 136
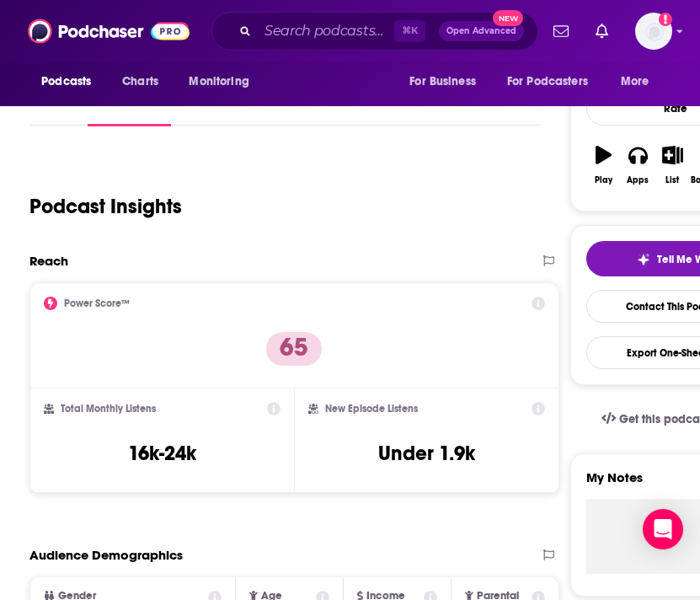
scroll to position [216, 0]
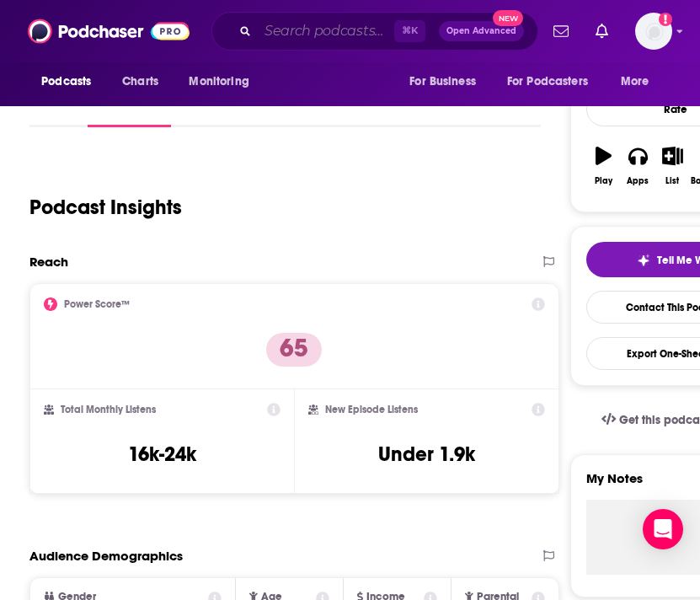
click at [315, 37] on input "Search podcasts, credits, & more..." at bounding box center [326, 31] width 136 height 27
paste input "The Product Boss"
type input "The Product Boss"
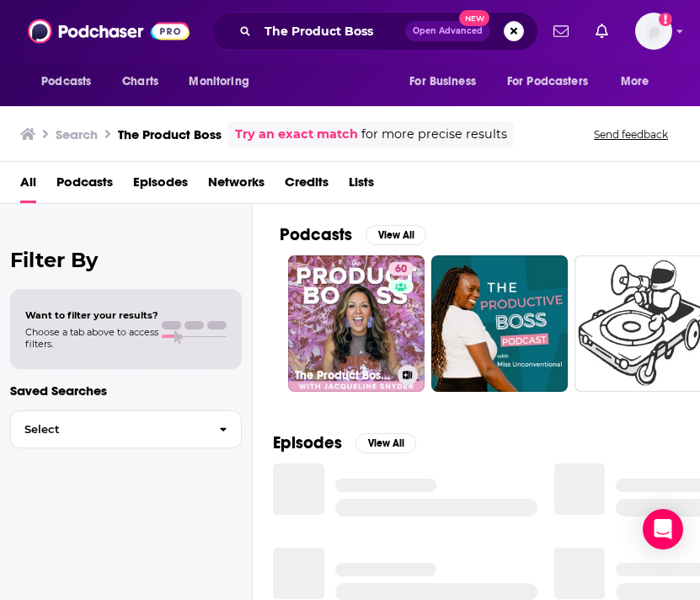
click at [360, 313] on link "60 The Product Boss: Business Coaching for Product-Based [DEMOGRAPHIC_DATA] Ent…" at bounding box center [356, 323] width 136 height 136
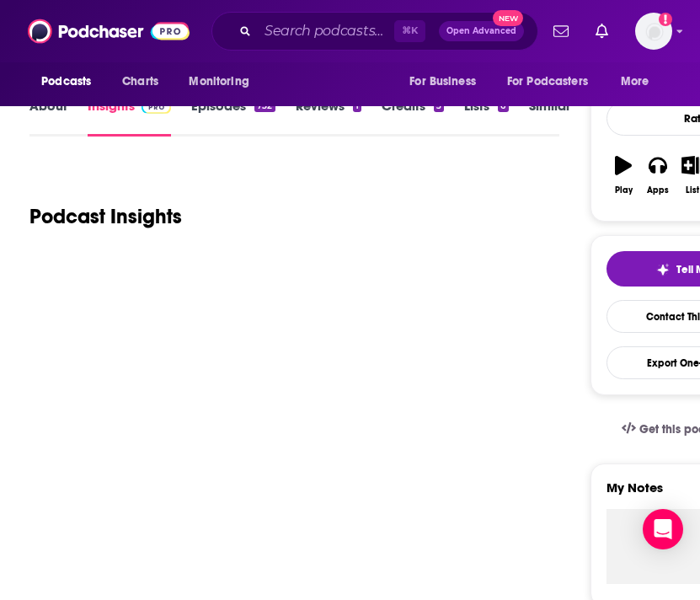
scroll to position [207, 0]
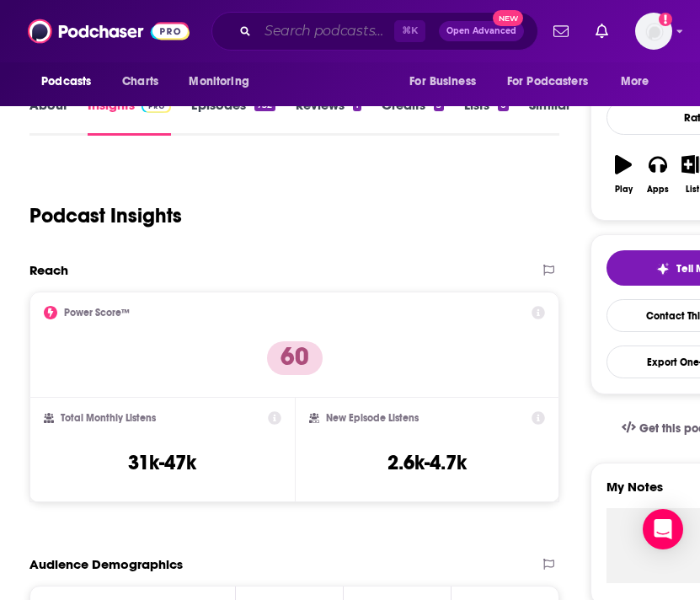
click at [286, 24] on input "Search podcasts, credits, & more..." at bounding box center [326, 31] width 136 height 27
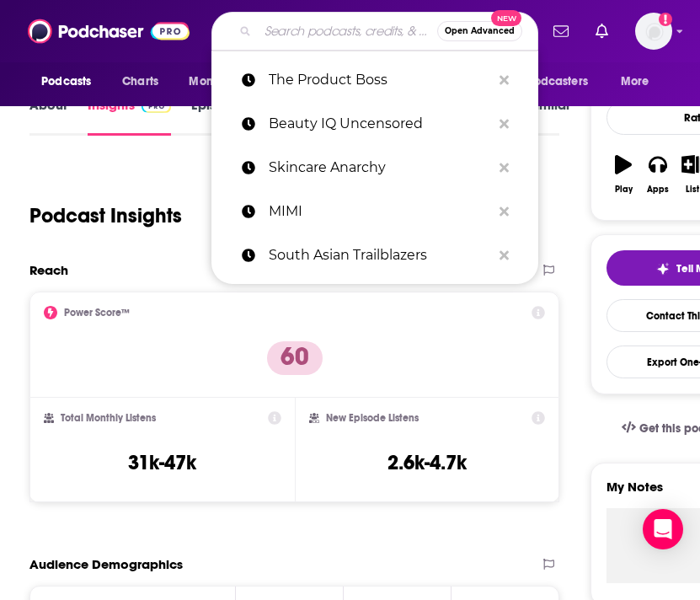
paste input "[PERSON_NAME] Radio"
type input "[PERSON_NAME] Radio"
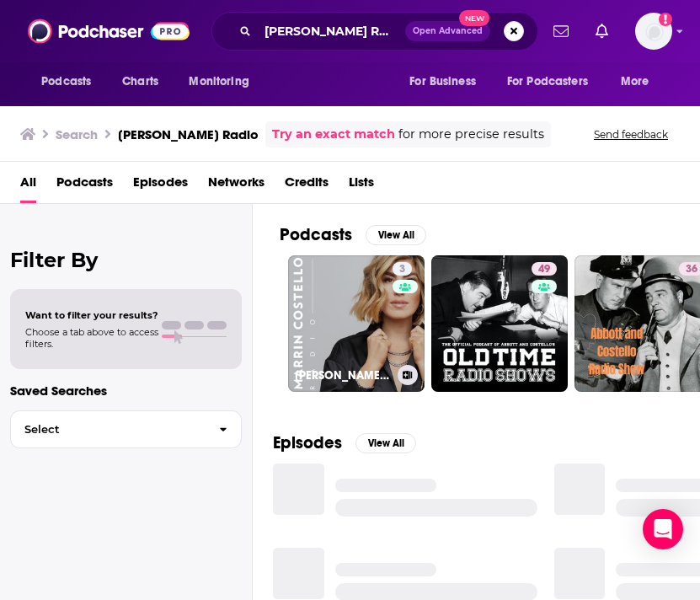
click at [387, 308] on link "3 [PERSON_NAME] Radio" at bounding box center [356, 323] width 136 height 136
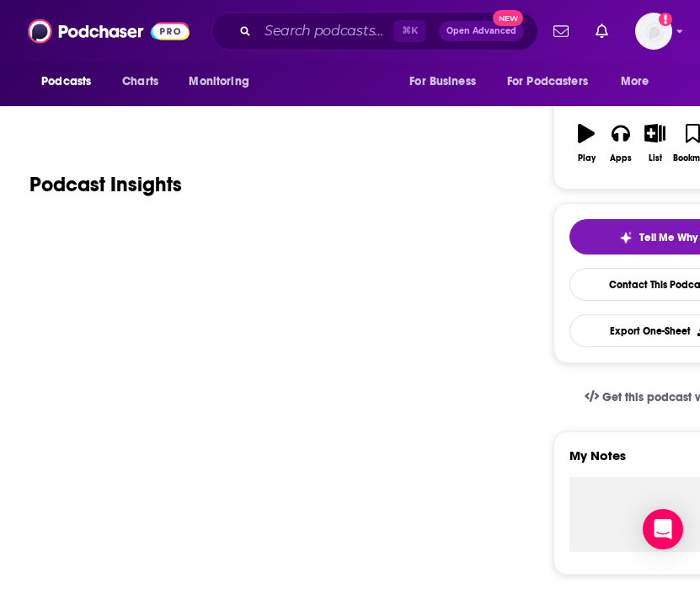
scroll to position [251, 0]
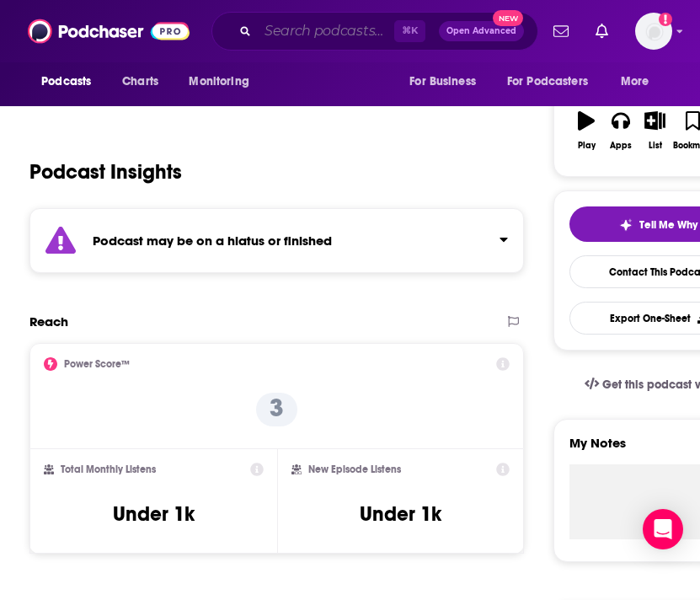
click at [321, 29] on input "Search podcasts, credits, & more..." at bounding box center [326, 31] width 136 height 27
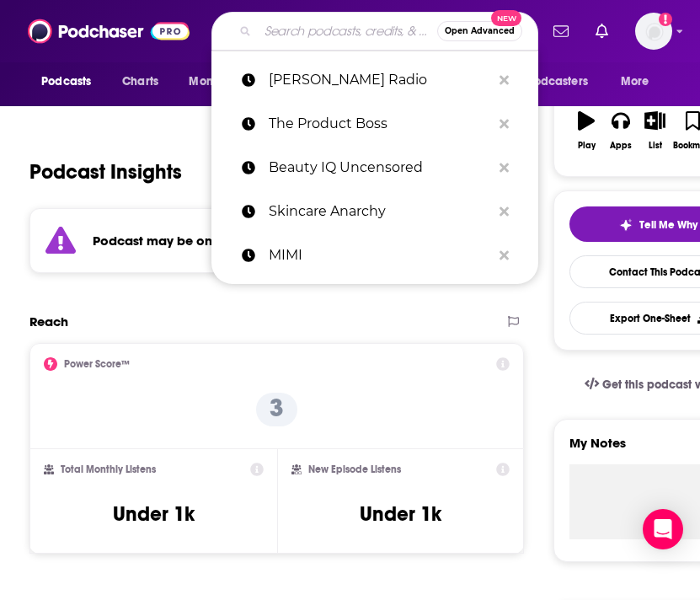
paste input "Creating Confidence with [PERSON_NAME]"
type input "Creating Confidence with [PERSON_NAME]"
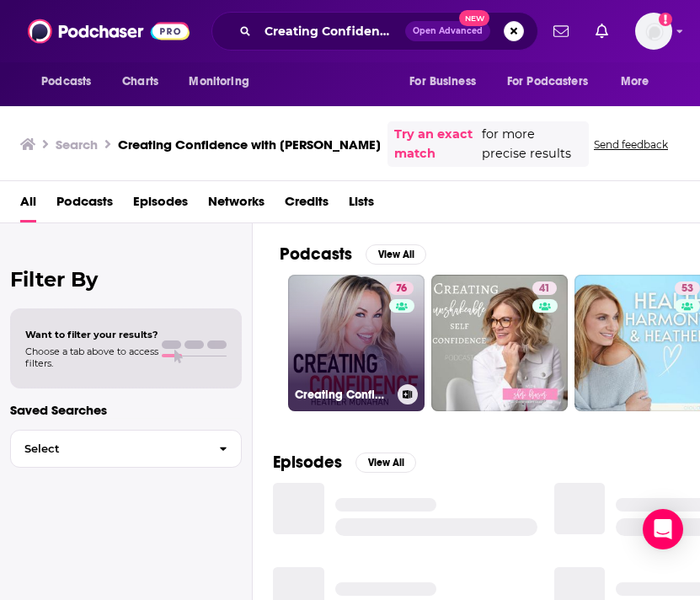
click at [389, 329] on div "76" at bounding box center [403, 332] width 29 height 103
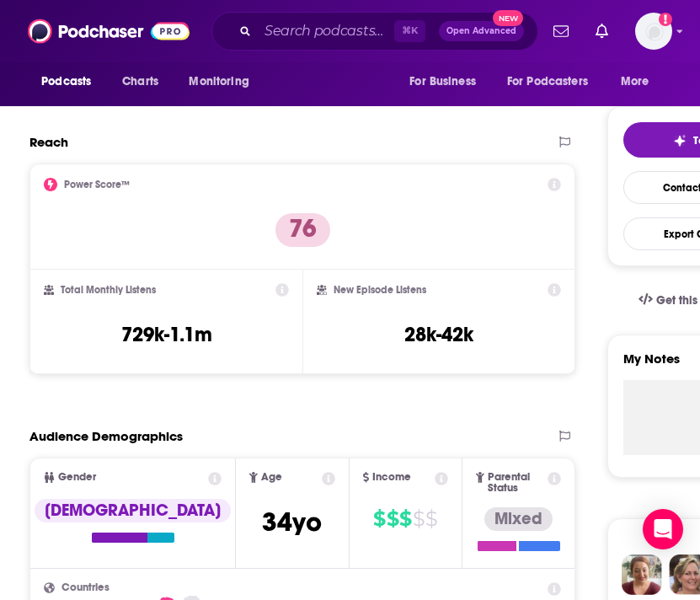
scroll to position [342, 0]
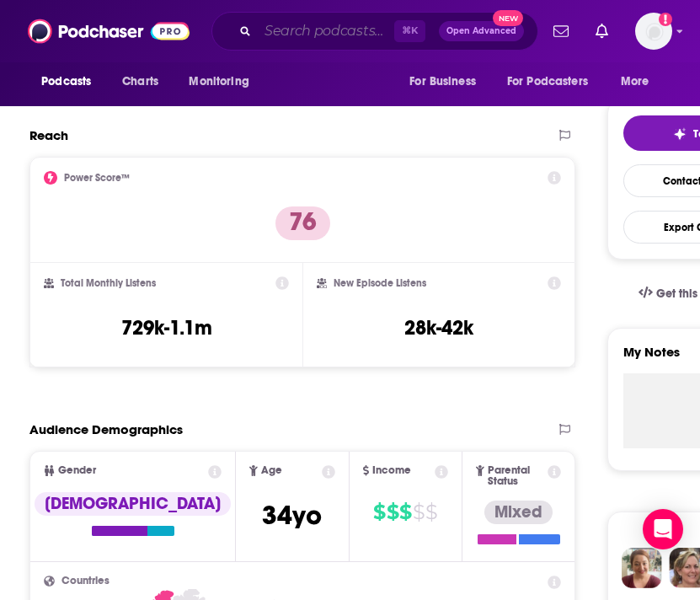
click at [303, 37] on input "Search podcasts, credits, & more..." at bounding box center [326, 31] width 136 height 27
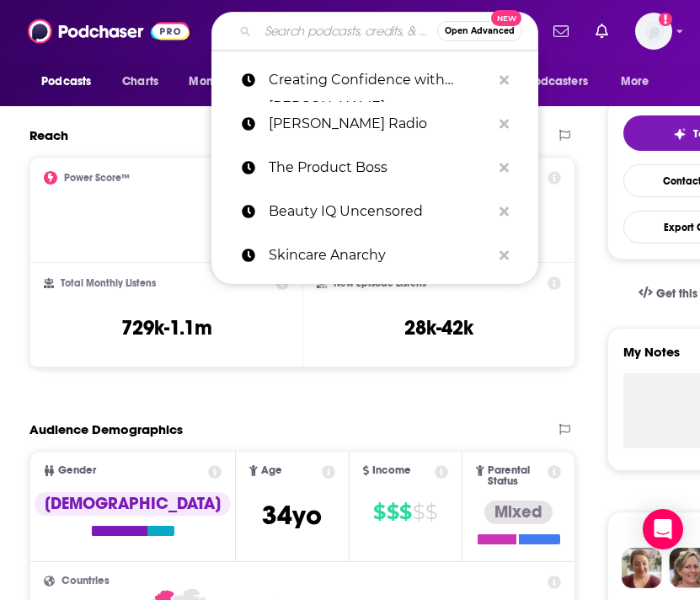
paste input "The Life of a Makeup Artist"
type input "The Life of a Makeup Artist"
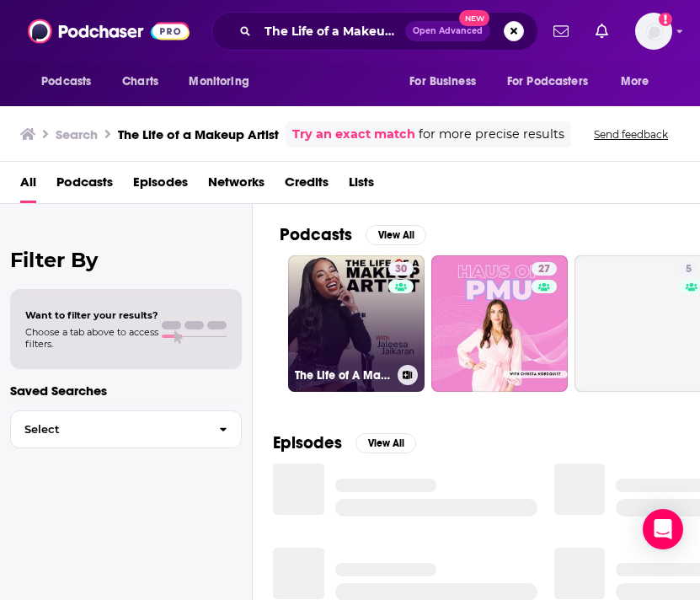
click at [344, 316] on link "30 The Life of A Makeup Artist" at bounding box center [356, 323] width 136 height 136
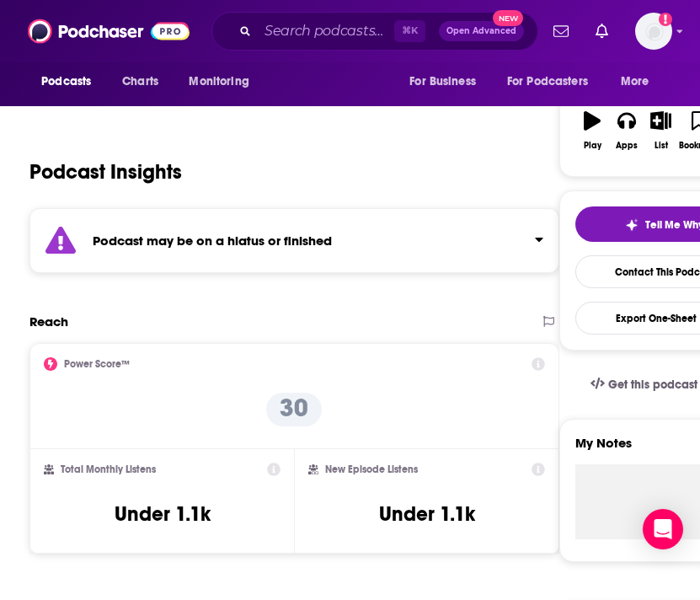
scroll to position [254, 0]
